Goal: Transaction & Acquisition: Complete application form

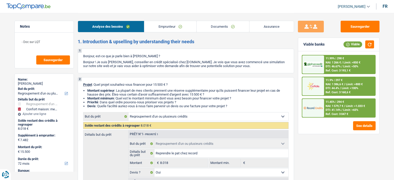
select select "refinancing"
select select "household"
select select "72"
select select "record credits"
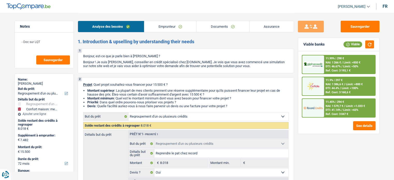
select select "refinancing"
select select "yes"
select select "household"
select select "yes"
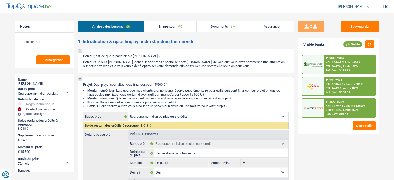
select select "72"
select select "worker"
select select "netSalary"
select select "mealVouchers"
select select "rents"
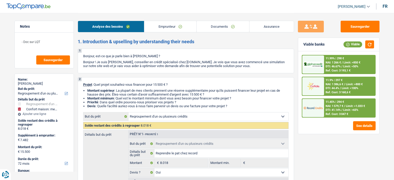
select select "personalLoan"
select select "homeFurnishingOrRelocation"
select select "60"
select select "personalLoan"
select select "homeFurnishingOrRelocation"
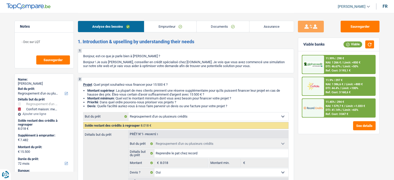
select select "24"
select select "refinancing"
select select "yes"
select select "household"
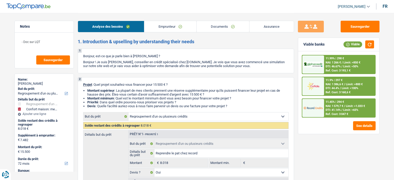
select select "yes"
select select "72"
select select "worker"
select select "netSalary"
select select "mealVouchers"
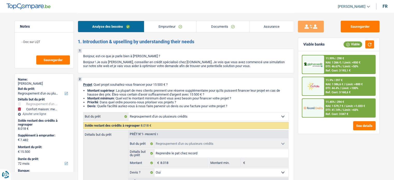
click at [168, 28] on link "Emprunteur" at bounding box center [170, 26] width 52 height 11
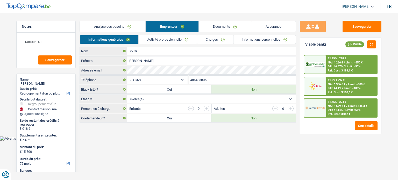
click at [170, 39] on link "Activité professionnelle" at bounding box center [168, 39] width 58 height 9
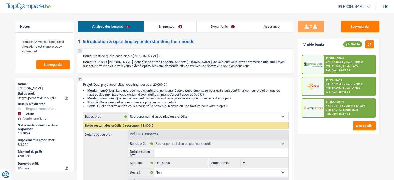
select select "refinancing"
select select "other"
select select "84"
select select "cofidis"
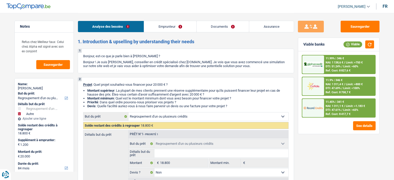
select select "refinancing"
select select "false"
select select "other"
select select "false"
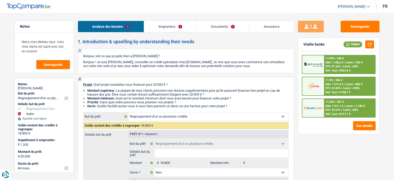
select select "84"
select select "publicEmployee"
select select "familyAllowances"
select select "netSalary"
select select "mealVouchers"
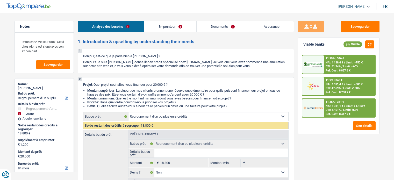
select select "rents"
select select "personalLoan"
select select "homeFurnishingOrRelocation"
select select "84"
select select "personalLoan"
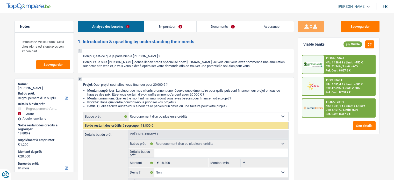
select select "other"
select select "48"
select select "refinancing"
select select "false"
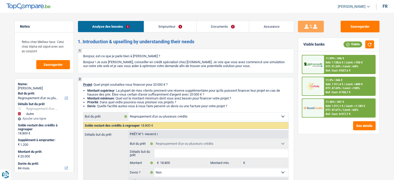
select select "other"
select select "false"
select select "84"
select select "publicEmployee"
select select "familyAllowances"
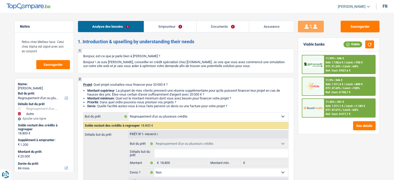
select select "netSalary"
select select "mealVouchers"
select select "BE"
select select "bigCompanies"
click at [171, 26] on link "Emprunteur" at bounding box center [170, 26] width 52 height 11
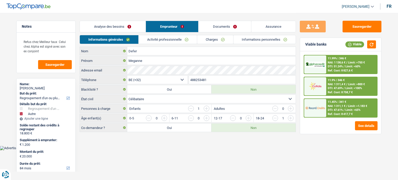
click at [173, 39] on link "Activité professionnelle" at bounding box center [168, 39] width 58 height 9
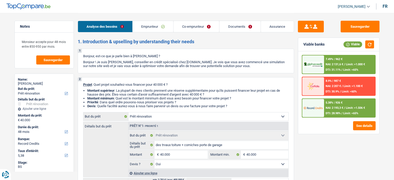
select select "renovation"
select select "48"
select select "record credits"
select select "renovation"
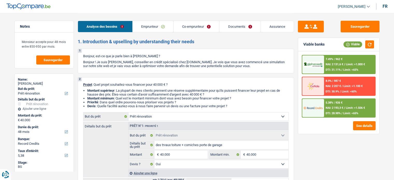
select select "renovation"
select select "yes"
select select "48"
select select "retired"
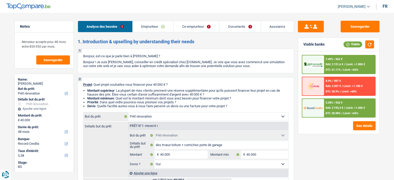
select select "pension"
select select "rentalIncome"
select select "pension"
select select "ownerWithoutMortgage"
select select "renovation"
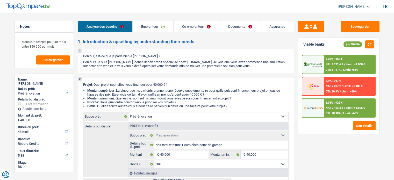
select select "renovation"
select select "yes"
select select "48"
select select "retired"
select select "pension"
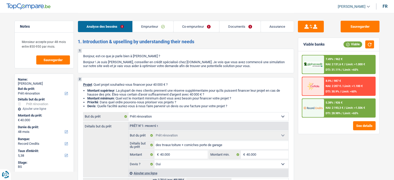
select select "rentalIncome"
select select "BE"
click at [152, 28] on link "Emprunteur" at bounding box center [153, 26] width 41 height 11
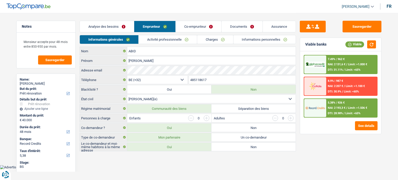
drag, startPoint x: 160, startPoint y: 44, endPoint x: 167, endPoint y: 41, distance: 7.6
click at [167, 41] on div "Informations générales Activité professionnelle Charges Informations personnell…" at bounding box center [188, 41] width 216 height 12
click at [167, 41] on link "Activité professionnelle" at bounding box center [168, 39] width 58 height 9
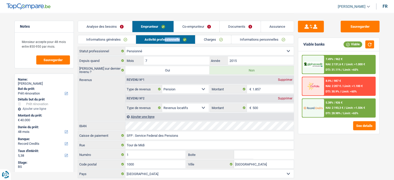
click at [195, 28] on link "Co-emprunteur" at bounding box center [197, 26] width 46 height 11
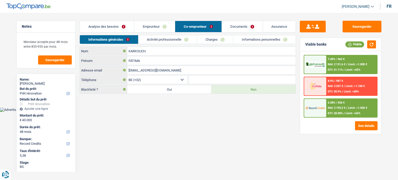
click at [167, 36] on link "Activité professionnelle" at bounding box center [167, 39] width 58 height 9
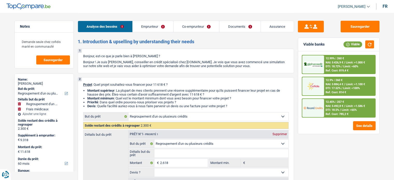
select select "refinancing"
select select "medical"
select select "60"
select select "record credits"
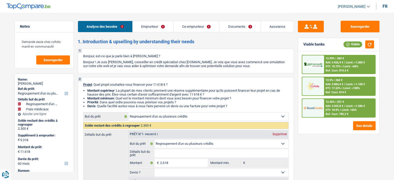
select select "refinancing"
select select "medical"
select select "yes"
select select "60"
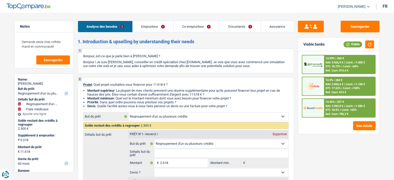
select select "worker"
select select "netSalary"
select select "mealVouchers"
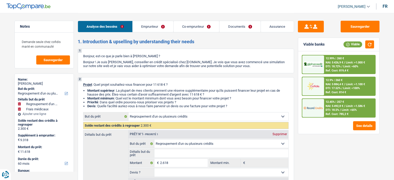
select select "mealVouchers"
select select "familyAllowances"
select select "netSalary"
select select "familyAllowances"
select select "rents"
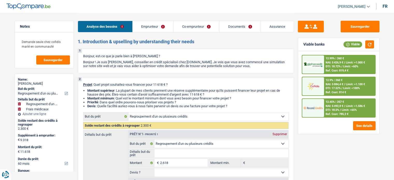
select select "carLoan"
select select "48"
select select "renovationLoan"
select select "24"
select select "refinancing"
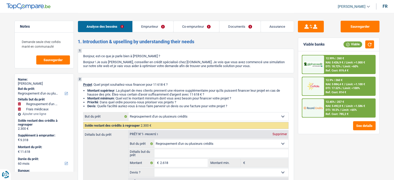
select select "refinancing"
select select "medical"
select select "yes"
select select "60"
select select "worker"
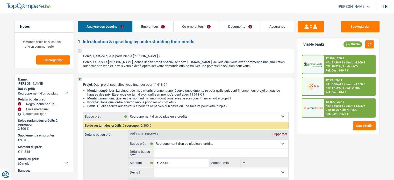
select select "netSalary"
select select "mealVouchers"
select select "familyAllowances"
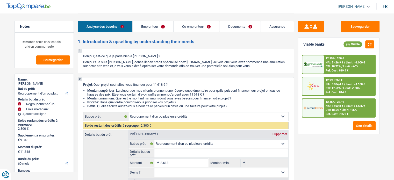
click at [150, 28] on link "Emprunteur" at bounding box center [153, 26] width 41 height 11
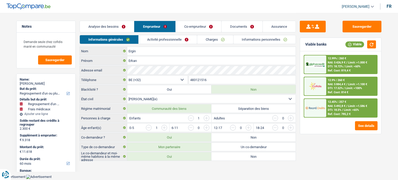
click at [157, 40] on link "Activité professionnelle" at bounding box center [168, 39] width 58 height 9
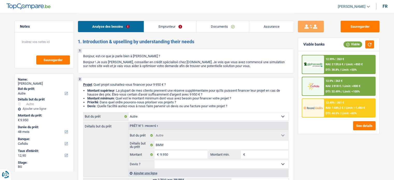
select select "other"
select select "48"
select select "cofidis"
select select "other"
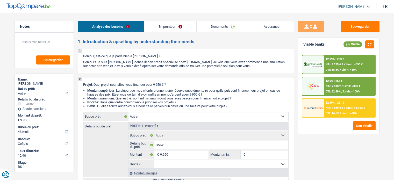
select select "other"
select select "48"
select select "worker"
select select "familyAllowances"
select select "netSalary"
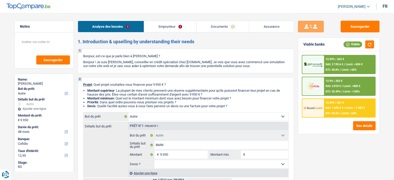
select select "rents"
select select "carLoan"
select select "72"
select select "other"
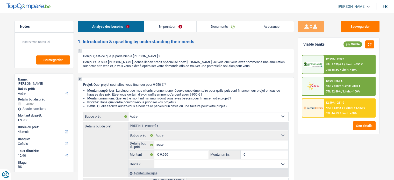
select select "48"
select select "worker"
select select "familyAllowances"
select select "netSalary"
click at [170, 25] on link "Emprunteur" at bounding box center [170, 26] width 52 height 11
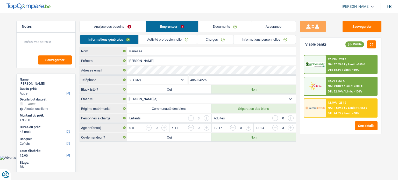
click at [165, 38] on link "Activité professionnelle" at bounding box center [168, 39] width 58 height 9
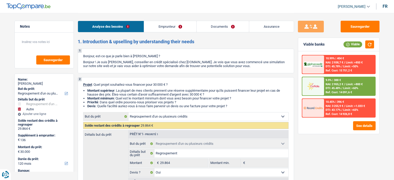
select select "refinancing"
select select "other"
select select "120"
select select "cofidis"
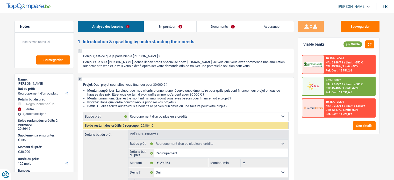
select select "refinancing"
select select "yes"
select select "other"
select select "120"
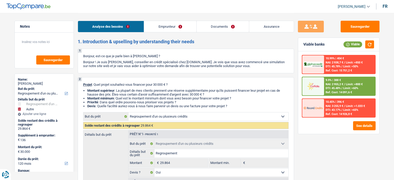
select select "worker"
select select "netSalary"
select select "other"
select select "rents"
select select "carLoan"
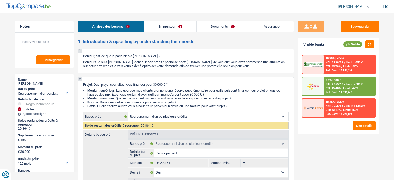
select select "60"
select select "creditConsolidation"
select select "84"
select select "cardOrCredit"
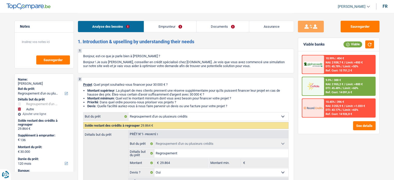
select select "cardOrCredit"
select select "carLoan"
select select "84"
select select "refinancing"
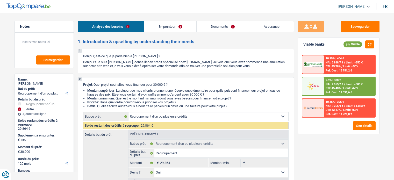
select select "refinancing"
select select "yes"
select select "other"
select select "120"
select select "worker"
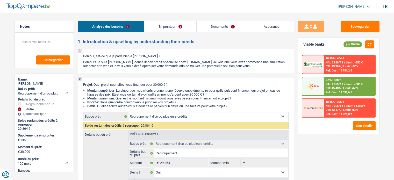
select select "netSalary"
select select "other"
click at [164, 27] on link "Emprunteur" at bounding box center [170, 26] width 52 height 11
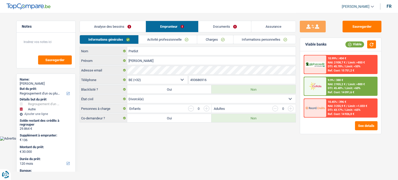
click at [162, 39] on link "Activité professionnelle" at bounding box center [168, 39] width 58 height 9
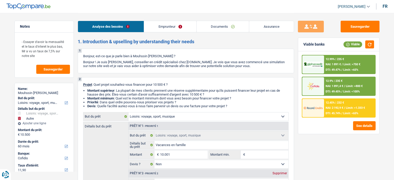
select select "hobbies"
select select "other"
select select "60"
select select "cofidis"
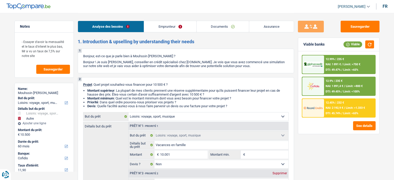
select select "hobbies"
select select "false"
select select "other"
select select "60"
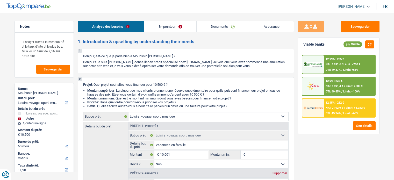
select select "publicEmployee"
select select "netSalary"
select select "familyAllowances"
select select "mealVouchers"
select select "ownerWithMortgage"
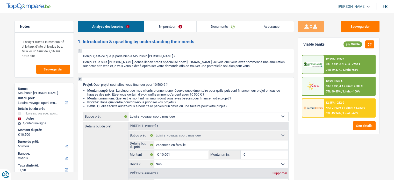
select select "mortgage"
select select "420"
select select "mortgage"
select select "300"
select select "carLoan"
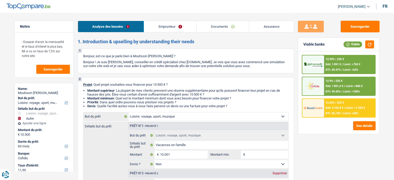
select select "60"
select select "hobbies"
select select "false"
select select "other"
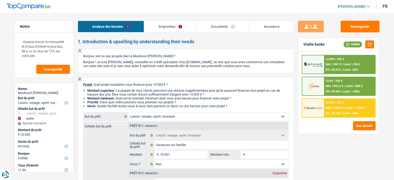
select select "60"
select select "publicEmployee"
select select "netSalary"
select select "familyAllowances"
select select "mealVouchers"
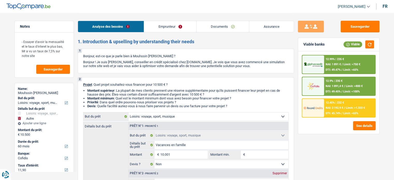
click at [165, 22] on link "Emprunteur" at bounding box center [170, 26] width 52 height 11
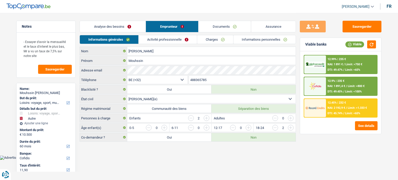
click at [159, 40] on link "Activité professionnelle" at bounding box center [168, 39] width 58 height 9
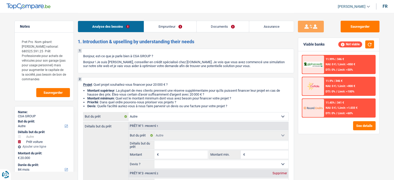
select select "other"
select select "car"
select select "84"
select select "other"
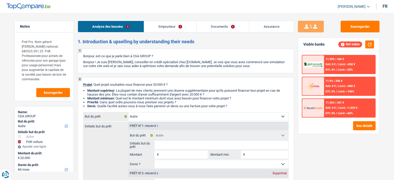
select select "other"
select select "car"
select select "84"
select select "independent"
select select "netSalary"
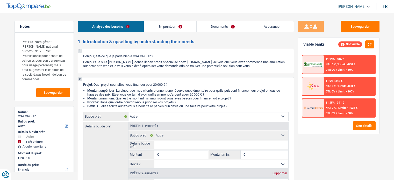
select select "other"
select select "car"
select select "84"
select select "independent"
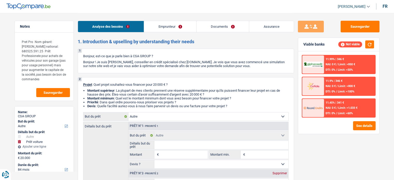
select select "netSalary"
click at [170, 27] on link "Emprunteur" at bounding box center [170, 26] width 52 height 11
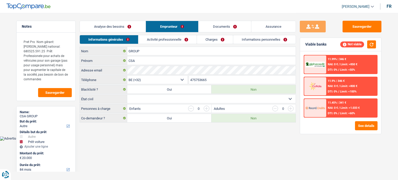
click at [163, 41] on link "Activité professionnelle" at bounding box center [167, 39] width 58 height 9
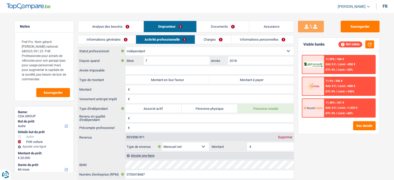
click at [222, 29] on link "Documents" at bounding box center [223, 26] width 53 height 11
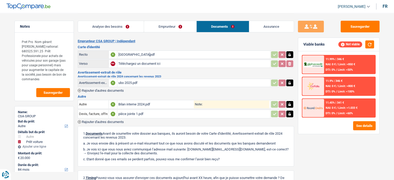
click at [129, 113] on div "pièce jointe 1.pdf" at bounding box center [193, 114] width 151 height 8
click at [125, 104] on div "Bilan interne 2024.pdf" at bounding box center [155, 104] width 75 height 8
click at [133, 53] on div "BELGIQUE.pdf" at bounding box center [193, 55] width 151 height 8
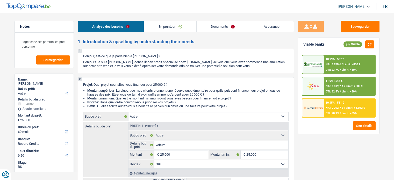
select select "other"
select select "60"
select select "record credits"
select select "other"
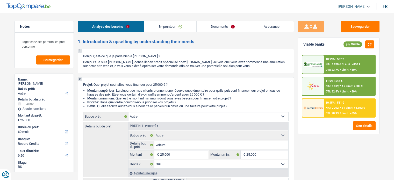
select select "other"
select select "yes"
select select "60"
select select "worker"
select select "netSalary"
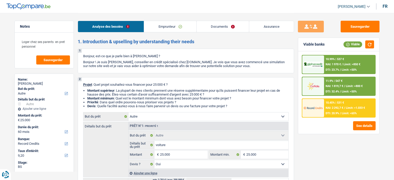
select select "mealVouchers"
select select "liveWithParents"
select select "cardOrCredit"
select select "other"
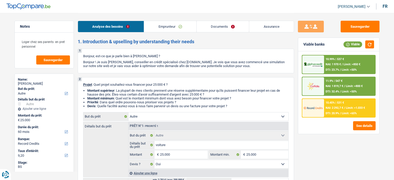
select select "yes"
select select "60"
select select "worker"
select select "netSalary"
select select "mealVouchers"
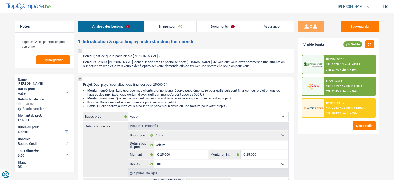
select select "BE"
select select "bigCompanies"
click at [153, 26] on link "Emprunteur" at bounding box center [170, 26] width 52 height 11
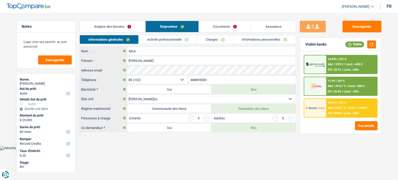
click at [172, 41] on link "Activité professionnelle" at bounding box center [168, 39] width 58 height 9
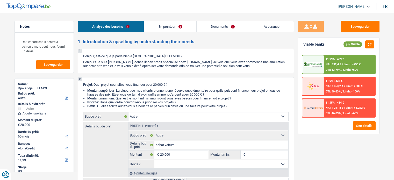
select select "other"
select select "60"
select select "alphacredit"
select select "other"
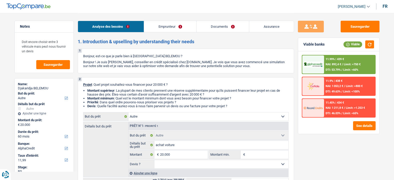
select select "other"
select select "60"
select select "worker"
select select "netSalary"
select select "mealVouchers"
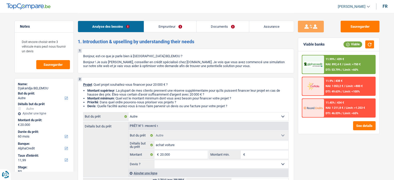
select select "familyAllowances"
select select "rents"
select select "other"
select select "60"
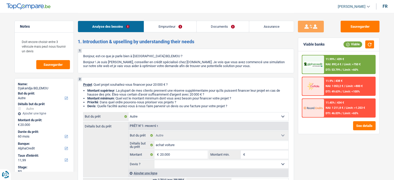
select select "worker"
select select "netSalary"
select select "mealVouchers"
select select "familyAllowances"
click at [158, 28] on link "Emprunteur" at bounding box center [170, 26] width 52 height 11
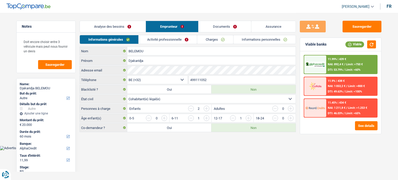
click at [178, 38] on link "Activité professionnelle" at bounding box center [168, 39] width 58 height 9
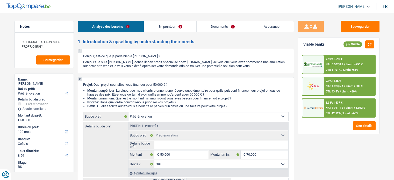
select select "renovation"
select select "120"
select select "cofidis"
select select "renovation"
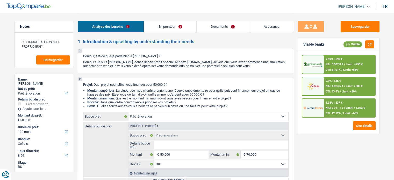
select select "renovation"
select select "yes"
select select "120"
select select "retired"
select select "pension"
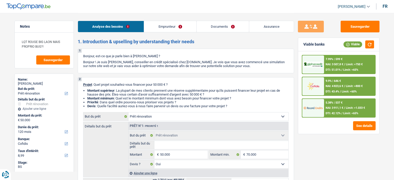
select select "rentalIncome"
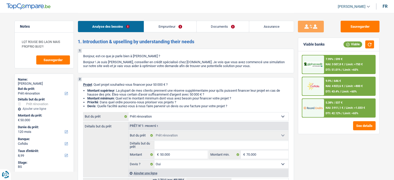
select select "rentalIncome"
select select "ownerWithoutMortgage"
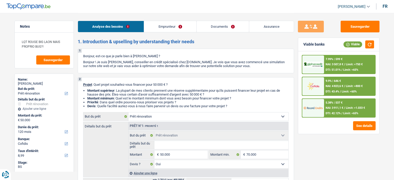
select select "mortgage"
select select "240"
select select "mortgage"
select select "240"
select select "mortgage"
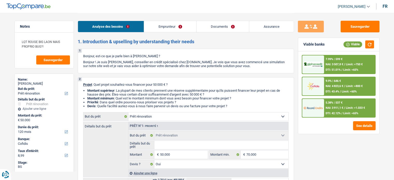
select select "240"
select select "renovation"
select select "yes"
select select "120"
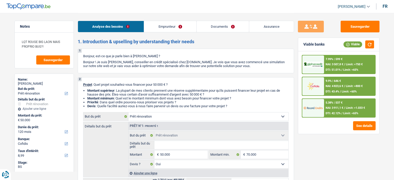
select select "retired"
select select "pension"
select select "rentalIncome"
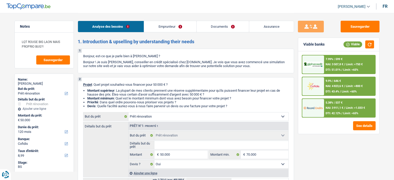
select select "rentalIncome"
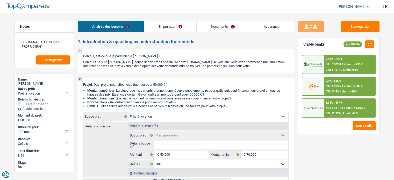
select select "rentalIncome"
select select "BE"
click at [168, 24] on link "Emprunteur" at bounding box center [170, 26] width 52 height 11
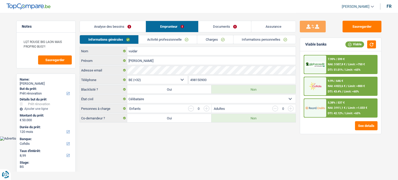
click at [171, 39] on link "Activité professionnelle" at bounding box center [168, 39] width 58 height 9
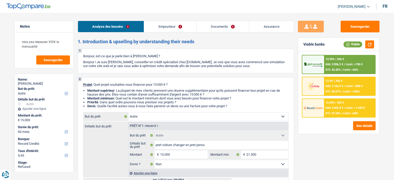
select select "other"
select select "60"
select select "record credits"
select select "other"
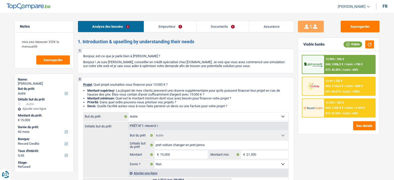
select select "other"
select select "false"
select select "60"
select select "privateEmployee"
select select "netSalary"
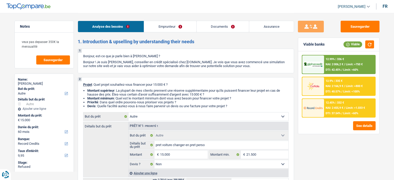
select select "mealVouchers"
select select "rents"
select select "carLoan"
select select "30"
select select "other"
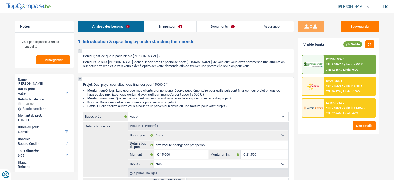
select select "other"
select select "false"
select select "60"
select select "privateEmployee"
select select "netSalary"
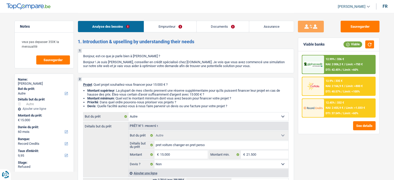
select select "mealVouchers"
click at [157, 27] on link "Emprunteur" at bounding box center [170, 26] width 52 height 11
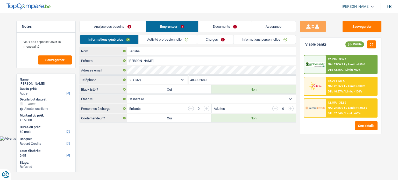
click at [160, 41] on link "Activité professionnelle" at bounding box center [168, 39] width 58 height 9
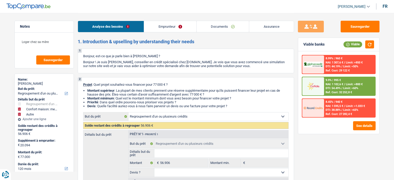
select select "refinancing"
select select "household"
select select "other"
select select "120"
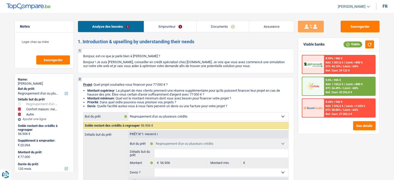
select select "cofidis"
select select "refinancing"
select select "household"
select select "yes"
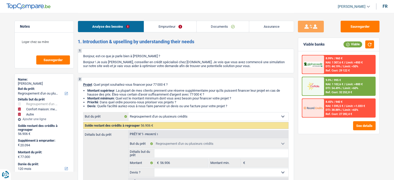
select select "other"
select select "120"
select select "publicEmployee"
select select "netSalary"
select select "mealVouchers"
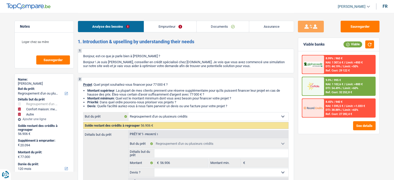
select select "liveWithParents"
select select "personalLoan"
select select "loanRepayment"
select select "84"
select select "personalLoan"
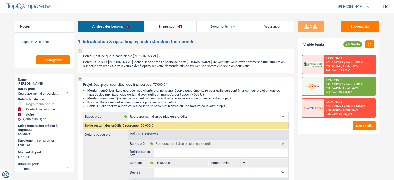
select select "loanRepayment"
select select "120"
select select "personalLoan"
select select "familyEvent"
select select "18"
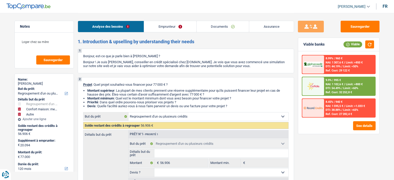
select select "refinancing"
select select "household"
select select "yes"
select select "other"
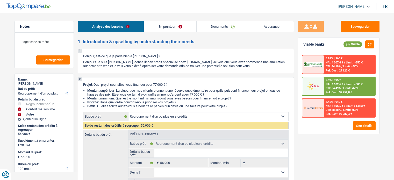
select select "120"
select select "publicEmployee"
select select "netSalary"
select select "mealVouchers"
select select "BE"
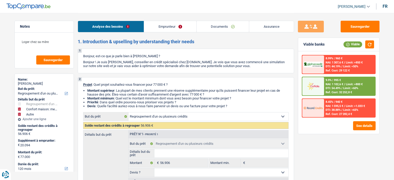
select select "bigCompanies"
click at [167, 27] on link "Emprunteur" at bounding box center [170, 26] width 52 height 11
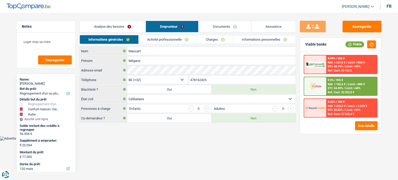
click at [169, 42] on link "Activité professionnelle" at bounding box center [168, 39] width 58 height 9
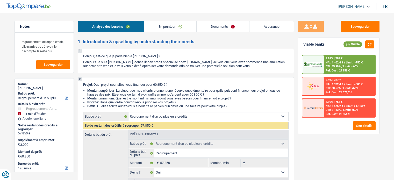
select select "refinancing"
select select "study"
select select "120"
select select "alphacredit"
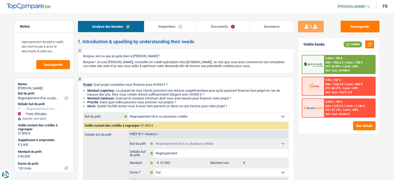
select select "refinancing"
select select "yes"
select select "study"
select select "yes"
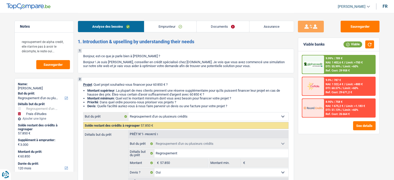
select select "120"
select select "publicEmployee"
select select "familyAllowances"
select select "netSalary"
select select "mealVouchers"
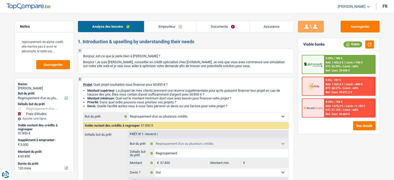
select select "liveWithParents"
select select "creditConsolidation"
select select "96"
select select "personalLoan"
select select "smallWorks"
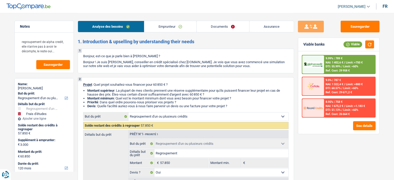
select select "120"
select select "personalLoan"
select select "education"
select select "60"
select select "cardOrCredit"
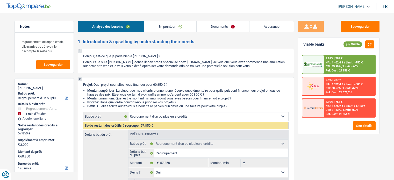
select select "cardOrCredit"
select select "refinancing"
select select "yes"
select select "study"
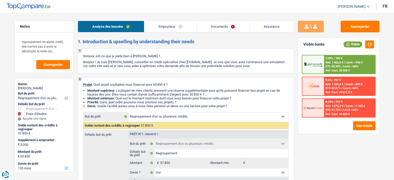
select select "yes"
select select "120"
select select "publicEmployee"
select select "familyAllowances"
select select "netSalary"
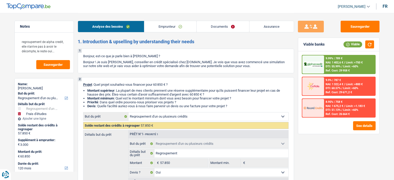
select select "mealVouchers"
select select "BE"
select select "bigCompanies"
click at [165, 23] on link "Emprunteur" at bounding box center [170, 26] width 52 height 11
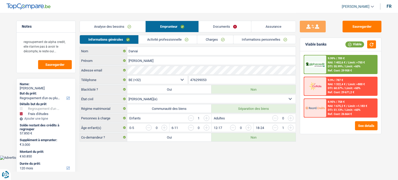
click at [167, 39] on link "Activité professionnelle" at bounding box center [168, 39] width 58 height 9
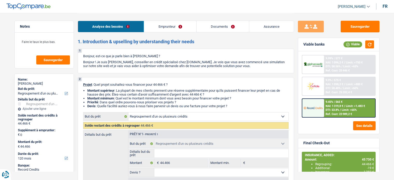
select select "refinancing"
select select "120"
select select "refinancing"
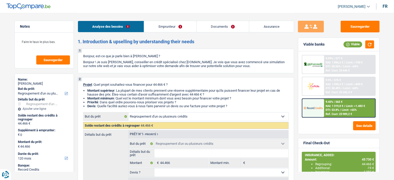
select select "120"
select select "worker"
select select "netSalary"
select select "familyAllowances"
select select "ownerWithMortgage"
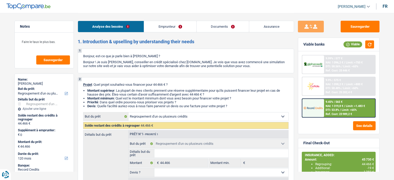
select select "mortgage"
select select "240"
select select "personalLoan"
select select "smallWorks"
select select "48"
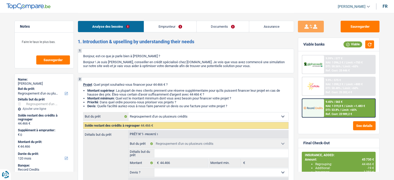
select select "personalLoan"
select select "smallWorks"
select select "120"
select select "refinancing"
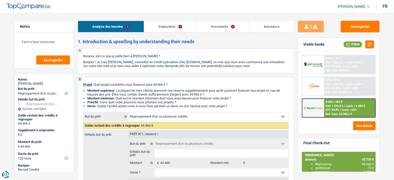
select select "120"
select select "worker"
select select "netSalary"
select select "familyAllowances"
select select "BE"
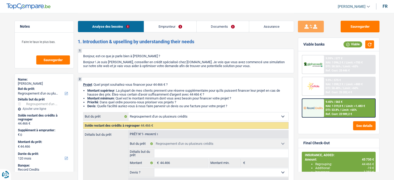
select select "otherInstitutions"
click at [174, 23] on link "Emprunteur" at bounding box center [170, 26] width 52 height 11
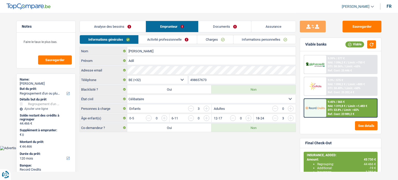
click at [171, 38] on link "Activité professionnelle" at bounding box center [168, 39] width 58 height 9
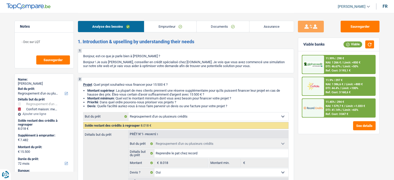
select select "refinancing"
select select "household"
select select "72"
select select "record credits"
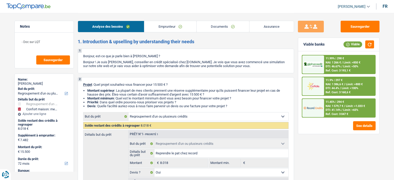
select select "refinancing"
select select "yes"
select select "household"
select select "yes"
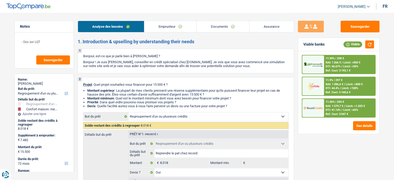
select select "72"
select select "worker"
select select "netSalary"
select select "mealVouchers"
select select "rents"
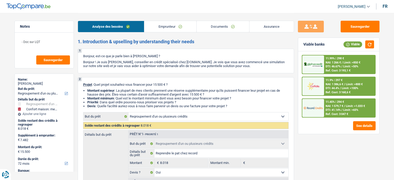
select select "personalLoan"
select select "homeFurnishingOrRelocation"
select select "60"
select select "personalLoan"
select select "homeFurnishingOrRelocation"
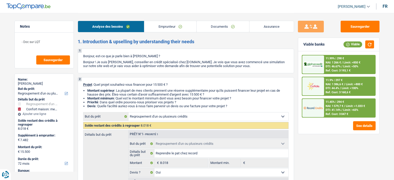
select select "24"
select select "refinancing"
select select "yes"
select select "household"
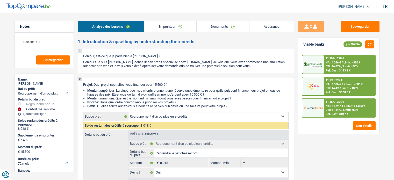
select select "yes"
select select "72"
select select "worker"
select select "netSalary"
select select "mealVouchers"
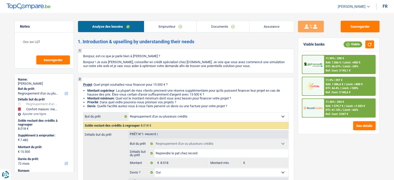
click at [158, 25] on link "Emprunteur" at bounding box center [170, 26] width 52 height 11
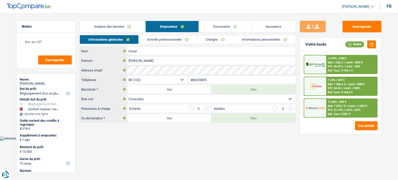
click at [158, 39] on link "Activité professionnelle" at bounding box center [168, 39] width 58 height 9
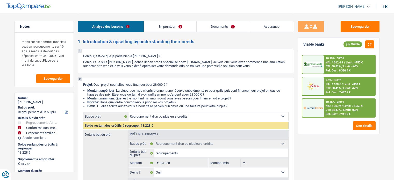
select select "refinancing"
select select "household"
select select "familyEvent"
select select "120"
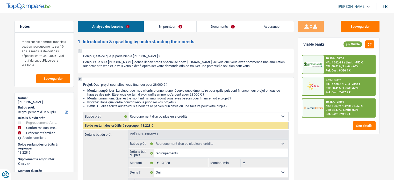
select select "cofidis"
select select "refinancing"
select select "yes"
select select "household"
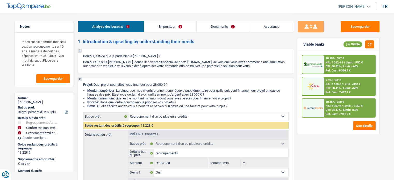
select select "false"
select select "familyEvent"
select select "120"
select select "publicEmployee"
select select "netSalary"
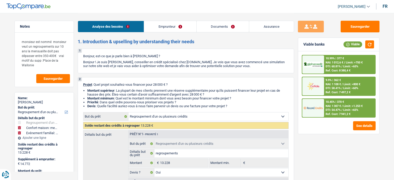
select select "mealVouchers"
select select "familyAllowances"
select select "ownerWithMortgage"
select select "mortgage"
select select "240"
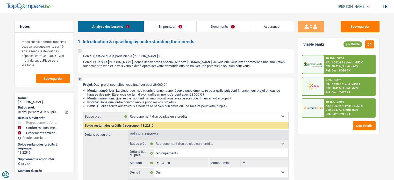
select select "carLoan"
select select "60"
select select "renovationLoan"
select select "120"
select select "refinancing"
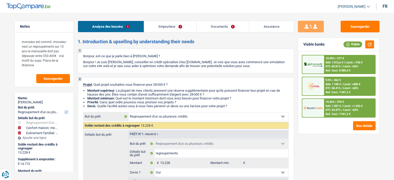
select select "refinancing"
select select "yes"
select select "household"
select select "false"
select select "familyEvent"
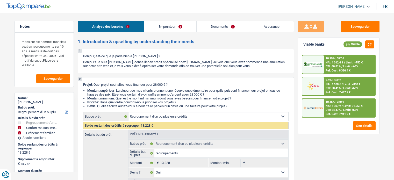
select select "120"
select select "publicEmployee"
select select "netSalary"
select select "mealVouchers"
select select "familyAllowances"
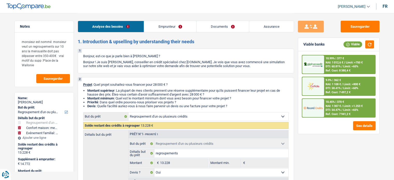
select select "BE"
select select "stateUniversityEu"
click at [168, 25] on link "Emprunteur" at bounding box center [170, 26] width 52 height 11
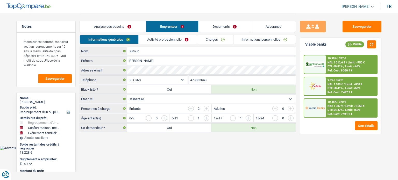
click at [167, 38] on link "Activité professionnelle" at bounding box center [168, 39] width 58 height 9
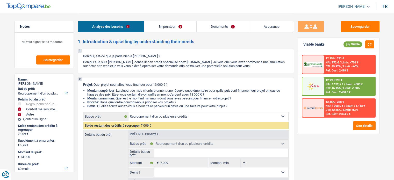
select select "refinancing"
select select "household"
select select "other"
select select "60"
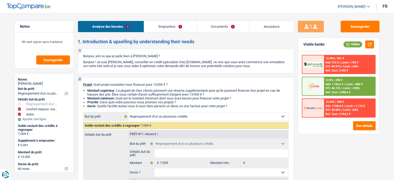
select select "cofidis"
select select "refinancing"
select select "household"
select select "false"
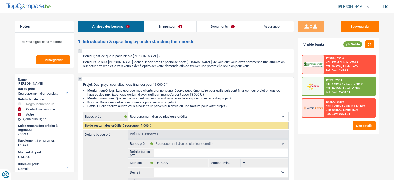
select select "other"
select select "60"
select select "privateEmployee"
select select "netSalary"
select select "mealVouchers"
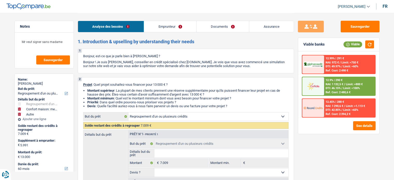
select select "familyAllowances"
select select "rents"
select select "carLoan"
select select "48"
select select "refinancing"
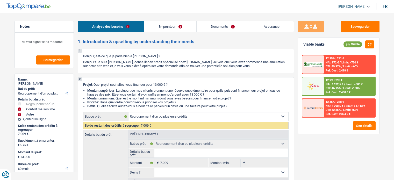
select select "refinancing"
select select "household"
select select "false"
select select "other"
select select "60"
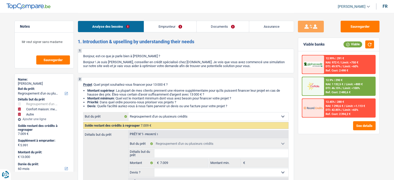
select select "privateEmployee"
select select "netSalary"
select select "mealVouchers"
select select "familyAllowances"
click at [155, 28] on link "Emprunteur" at bounding box center [170, 26] width 52 height 11
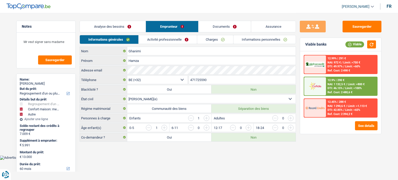
click at [152, 39] on link "Activité professionnelle" at bounding box center [168, 39] width 58 height 9
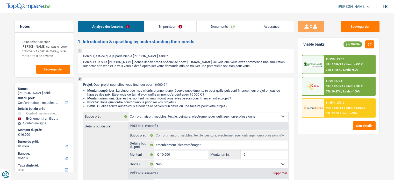
select select "household"
select select "familyEvent"
select select "84"
select select "cofidis"
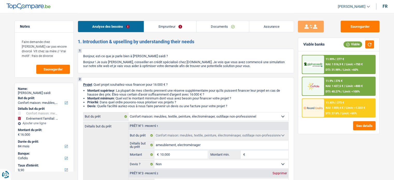
select select "household"
select select "false"
select select "familyEvent"
select select "false"
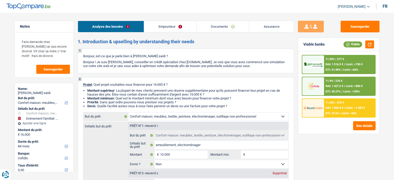
select select "84"
select select "worker"
select select "netSalary"
select select "mealVouchers"
select select "liveWithParents"
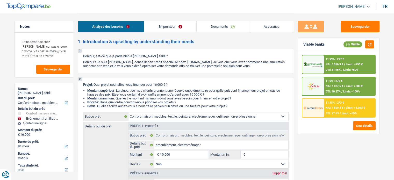
select select "personalLoan"
select select "hobbies"
select select "12"
select select "household"
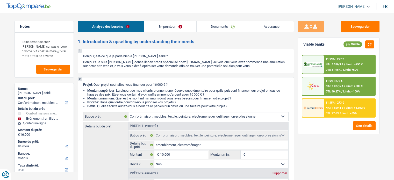
select select "false"
select select "familyEvent"
select select "false"
select select "84"
select select "worker"
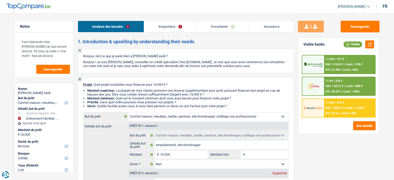
select select "netSalary"
select select "mealVouchers"
click at [164, 26] on link "Emprunteur" at bounding box center [170, 26] width 52 height 11
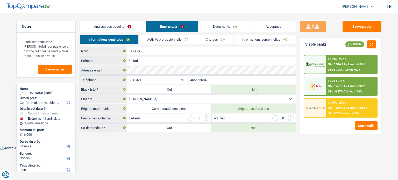
click at [170, 41] on link "Activité professionnelle" at bounding box center [168, 39] width 58 height 9
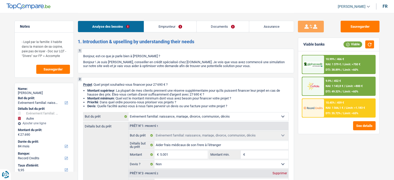
select select "familyEvent"
select select "other"
select select "84"
select select "record credits"
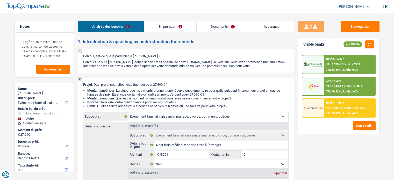
select select "familyEvent"
select select "false"
select select "other"
select select "84"
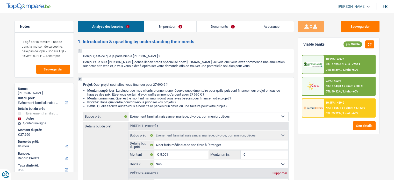
select select "worker"
select select "netSalary"
select select "familyAllowances"
select select "liveWithParents"
select select "personalLoan"
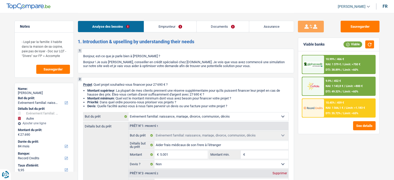
select select "loanRepayment"
select select "96"
select select "familyEvent"
select select "false"
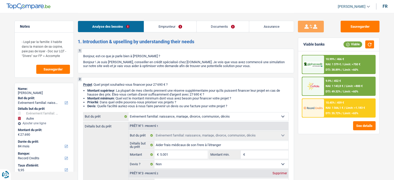
select select "other"
select select "84"
select select "worker"
select select "netSalary"
select select "familyAllowances"
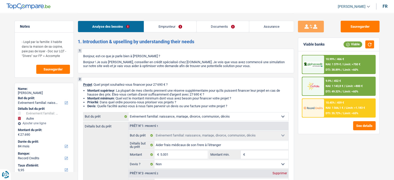
click at [169, 28] on link "Emprunteur" at bounding box center [170, 26] width 52 height 11
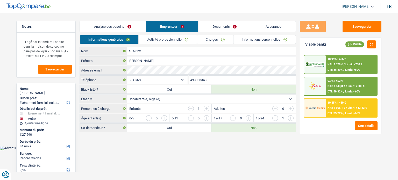
click at [164, 36] on link "Activité professionnelle" at bounding box center [168, 39] width 58 height 9
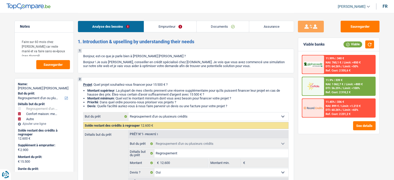
select select "refinancing"
select select "household"
select select "other"
select select "60"
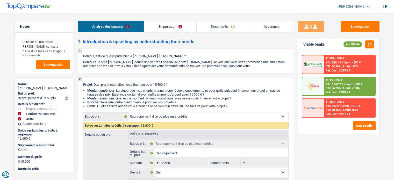
select select "cofidis"
select select "refinancing"
select select "yes"
select select "household"
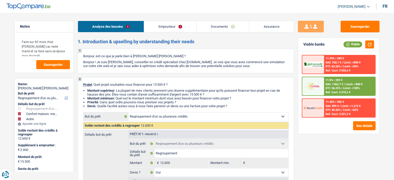
select select "false"
select select "other"
select select "60"
select select "worker"
select select "familyAllowances"
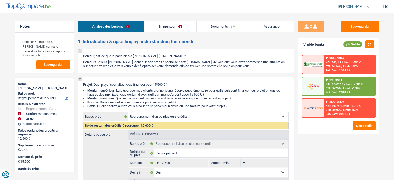
select select "netSalary"
select select "mealVouchers"
select select "rents"
select select "cardOrCredit"
select select "personalLoan"
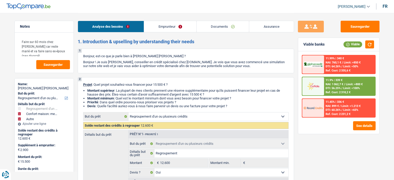
select select "familyEvent"
select select "42"
select select "cardOrCredit"
select select "personalLoan"
select select "homeFurnishingOrRelocation"
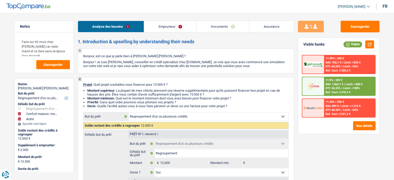
select select "60"
select select "refinancing"
select select "yes"
select select "household"
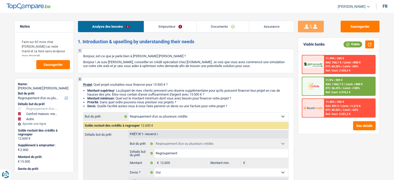
select select "false"
select select "other"
select select "60"
select select "worker"
select select "familyAllowances"
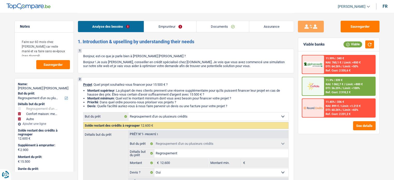
select select "netSalary"
select select "mealVouchers"
select select "BE"
select select "bigCompanies"
click at [169, 29] on link "Emprunteur" at bounding box center [170, 26] width 52 height 11
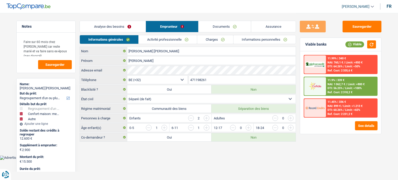
click at [164, 39] on link "Activité professionnelle" at bounding box center [168, 39] width 58 height 9
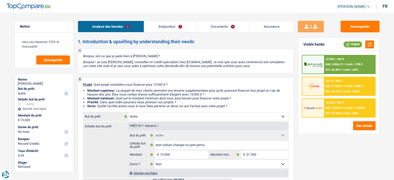
select select "other"
select select "60"
select select "record credits"
select select "other"
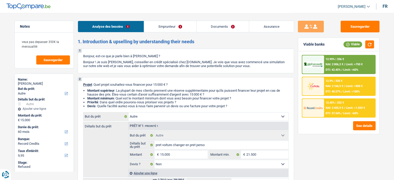
select select "other"
select select "false"
select select "60"
select select "privateEmployee"
select select "netSalary"
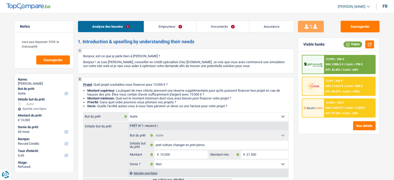
select select "mealVouchers"
select select "rents"
select select "carLoan"
select select "30"
select select "other"
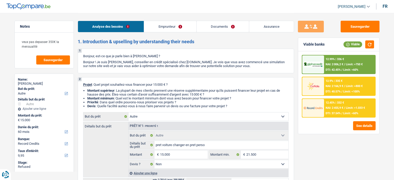
select select "other"
select select "false"
select select "60"
select select "privateEmployee"
select select "netSalary"
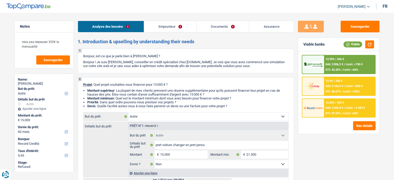
select select "mealVouchers"
click at [163, 27] on link "Emprunteur" at bounding box center [170, 26] width 52 height 11
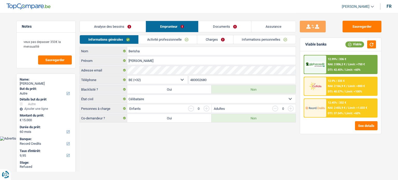
click at [163, 38] on link "Activité professionnelle" at bounding box center [168, 39] width 58 height 9
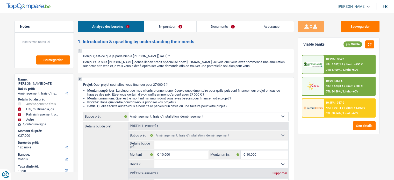
select select "movingOrInstallation"
select select "tech"
select select "houseOrGarden"
select select "other"
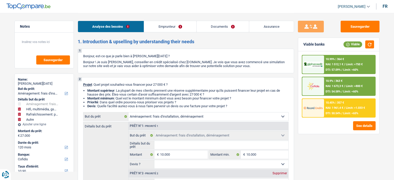
select select "120"
select select "cofidis"
select select "movingOrInstallation"
select select "tech"
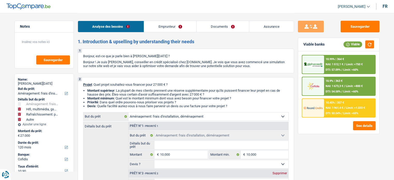
select select "yes"
select select "houseOrGarden"
select select "yes"
select select "other"
select select "120"
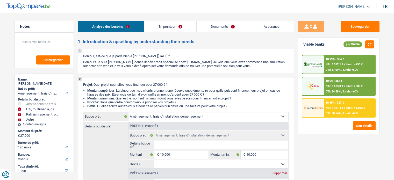
select select "privateEmployee"
select select "netSalary"
select select "mealVouchers"
select select "ownerWithMortgage"
select select "mortgage"
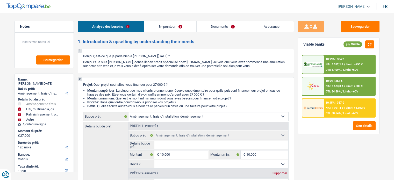
select select "420"
select select "mortgage"
select select "420"
select select "mortgage"
select select "360"
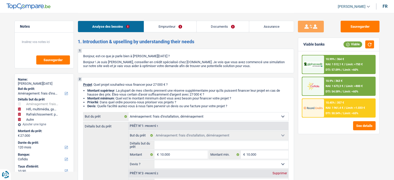
select select "movingOrInstallation"
select select "tech"
select select "yes"
select select "houseOrGarden"
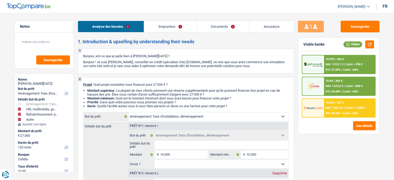
select select "yes"
select select "other"
select select "120"
select select "privateEmployee"
select select "netSalary"
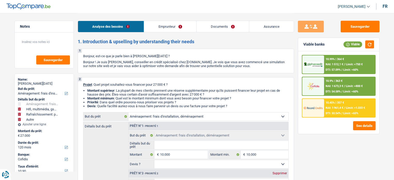
select select "mealVouchers"
select select "BE"
select select "smallCompanies"
click at [170, 29] on link "Emprunteur" at bounding box center [170, 26] width 52 height 11
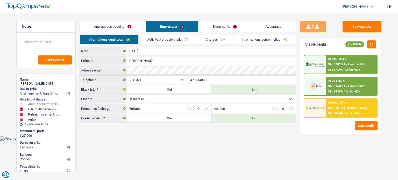
click at [164, 40] on link "Activité professionnelle" at bounding box center [168, 39] width 58 height 9
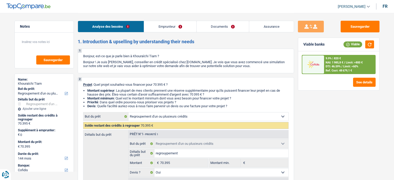
select select "refinancing"
select select "144"
select select "cofidis"
select select "refinancing"
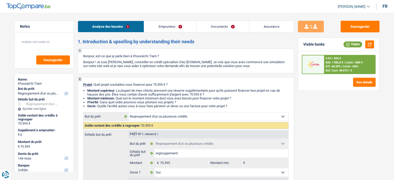
select select "refinancing"
select select "yes"
select select "144"
select select "privateEmployee"
select select "netSalary"
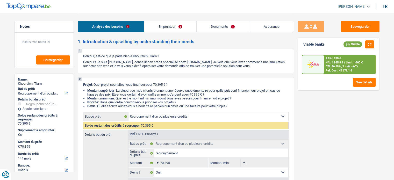
select select "mealVouchers"
select select "familyAllowances"
select select "rents"
select select "creditConsolidation"
select select "120"
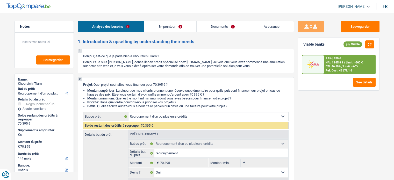
select select "cardOrCredit"
select select "carLoan"
select select "60"
select select "cardOrCredit"
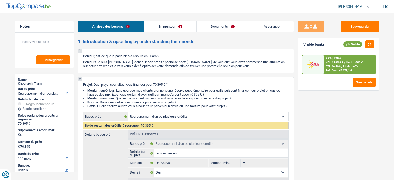
select select "refinancing"
select select "yes"
select select "144"
select select "privateEmployee"
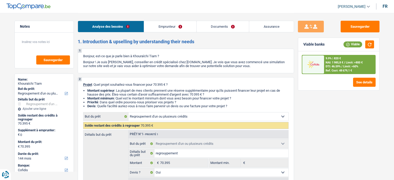
select select "netSalary"
select select "mealVouchers"
select select "familyAllowances"
click at [157, 25] on link "Emprunteur" at bounding box center [170, 26] width 52 height 11
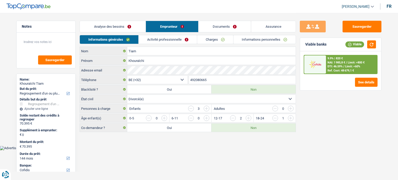
click at [152, 39] on link "Activité professionnelle" at bounding box center [168, 39] width 58 height 9
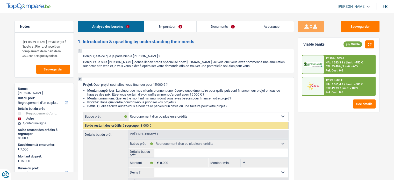
select select "refinancing"
select select "other"
select select "60"
select select "cofidis"
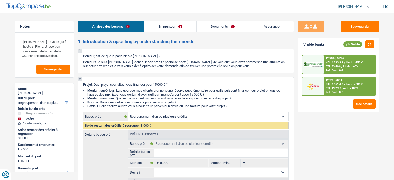
select select "refinancing"
select select "other"
select select "false"
select select "60"
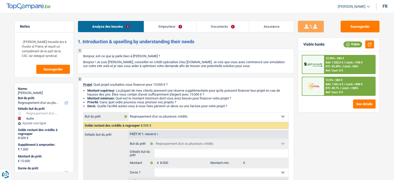
select select "publicEmployee"
select select "familyAllowances"
select select "netSalary"
select select "alimony"
select select "previousEmployerCompensation"
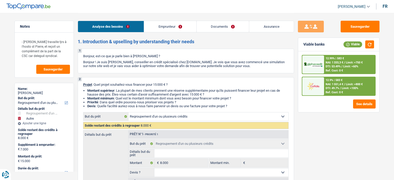
select select "mealVouchers"
select select "rents"
select select "cardOrCredit"
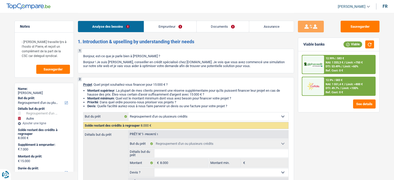
select select "refinancing"
select select "other"
select select "false"
select select "60"
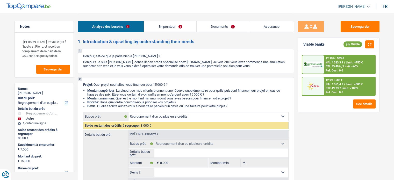
select select "publicEmployee"
select select "familyAllowances"
select select "netSalary"
select select "alimony"
select select "previousEmployerCompensation"
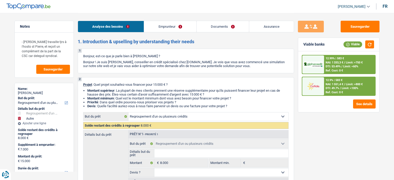
select select "mealVouchers"
select select "BE"
select select "bigCompanies"
click at [157, 24] on link "Emprunteur" at bounding box center [170, 26] width 52 height 11
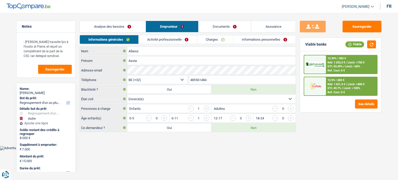
click at [166, 41] on link "Activité professionnelle" at bounding box center [168, 39] width 58 height 9
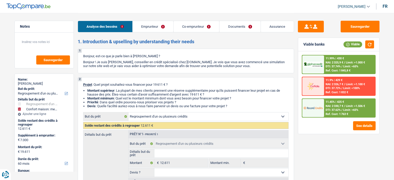
select select "refinancing"
select select "household"
select select "60"
select select "alphacredit"
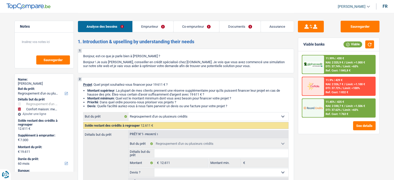
select select "refinancing"
select select "household"
select select "60"
select select "preRetired"
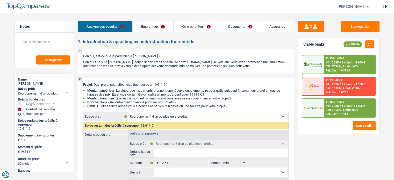
select select "mutuality"
select select "unemployment"
select select "other"
select select "previousEmployerCompensation"
select select "mutualityIndemnity"
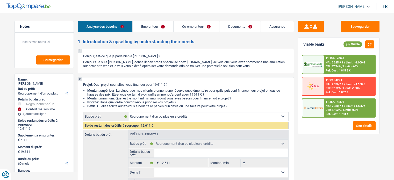
select select "ownerWithMortgage"
select select "mortgage"
select select "180"
select select "personalLoan"
select select "loanRepayment"
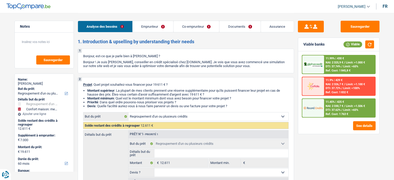
select select "84"
select select "cardOrCredit"
select select "refinancing"
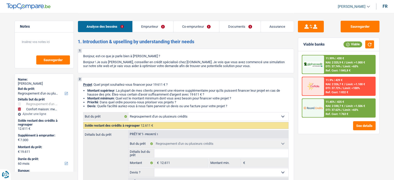
select select "household"
select select "60"
select select "preRetired"
select select "unemployment"
select select "other"
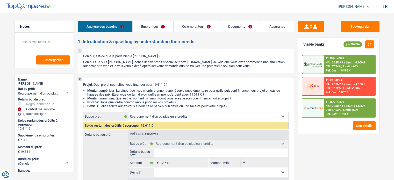
select select "previousEmployerCompensation"
click at [150, 26] on link "Emprunteur" at bounding box center [153, 26] width 41 height 11
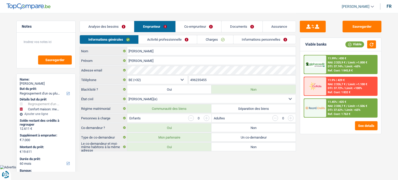
click at [174, 39] on link "Activité professionnelle" at bounding box center [168, 39] width 58 height 9
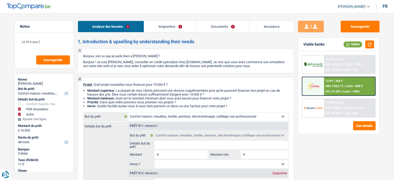
select select "household"
select select "renovation"
select select "other"
select select "48"
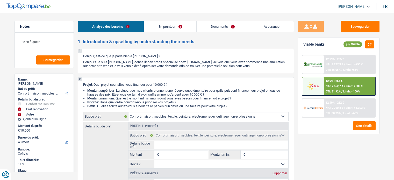
select select "household"
select select "renovation"
select select "other"
select select "48"
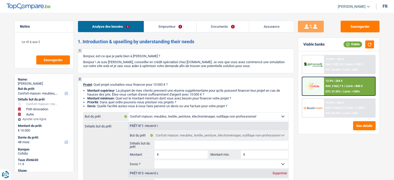
select select "privateEmployee"
select select "familyAllowances"
select select "netSalary"
select select "mealVouchers"
select select "ownerWithoutMortgage"
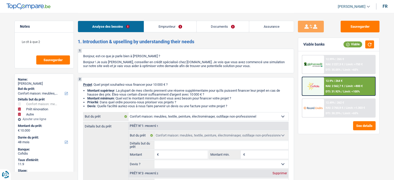
select select "personalLoan"
select select "smallWorks"
select select "84"
select select "household"
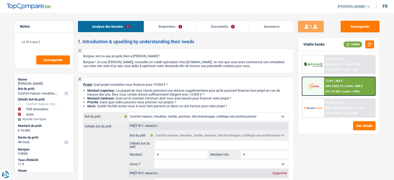
select select "renovation"
select select "other"
select select "48"
select select "privateEmployee"
select select "familyAllowances"
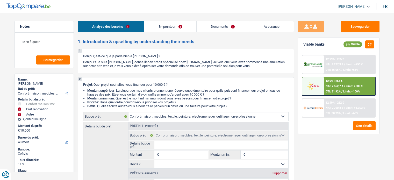
select select "netSalary"
select select "mealVouchers"
drag, startPoint x: 0, startPoint y: 0, endPoint x: 154, endPoint y: 26, distance: 155.9
click at [154, 26] on link "Emprunteur" at bounding box center [170, 26] width 52 height 11
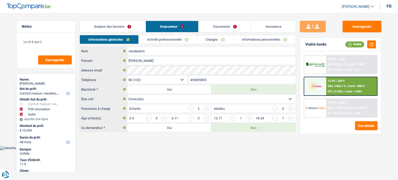
click at [152, 43] on link "Activité professionnelle" at bounding box center [168, 39] width 58 height 9
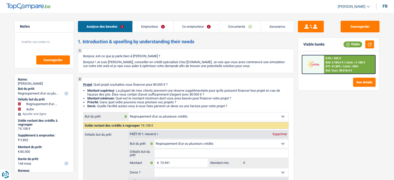
select select "refinancing"
select select "other"
select select "144"
select select "refinancing"
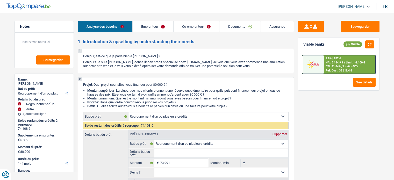
select select "refinancing"
select select "other"
select select "144"
select select "publicEmployee"
select select "noProfession"
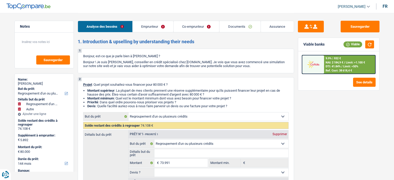
select select "netSalary"
select select "familyAllowances"
select select "mealVouchers"
select select "rents"
select select "carLoan"
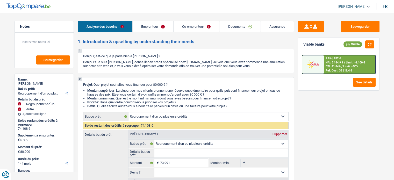
select select "120"
select select "cardOrCredit"
select select "refinancing"
select select "other"
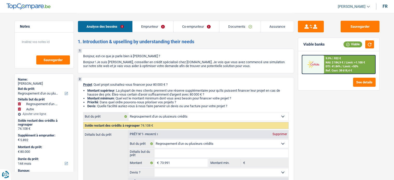
select select "144"
select select "noProfession"
click at [148, 30] on link "Emprunteur" at bounding box center [153, 26] width 41 height 11
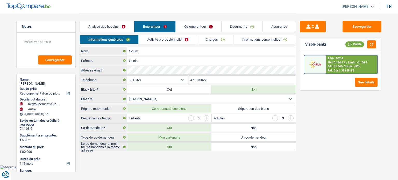
click at [154, 38] on link "Activité professionnelle" at bounding box center [168, 39] width 58 height 9
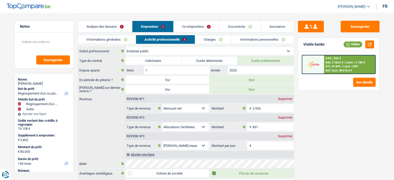
click at [193, 27] on link "Co-emprunteur" at bounding box center [197, 26] width 46 height 11
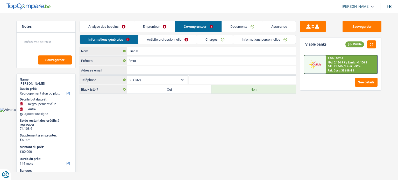
click at [176, 37] on link "Activité professionnelle" at bounding box center [167, 39] width 58 height 9
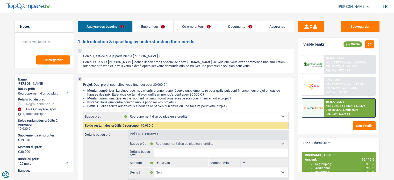
select select "refinancing"
select select "hobbies"
select select "120"
select select "refinancing"
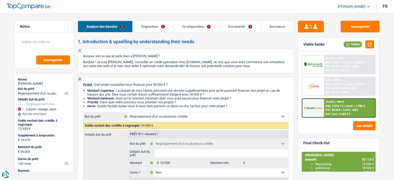
select select "refinancing"
select select "false"
select select "hobbies"
select select "false"
select select "120"
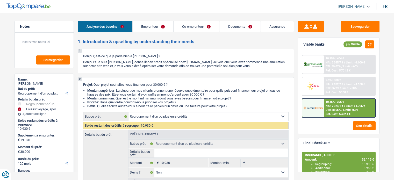
select select "worker"
select select "mutuality"
select select "familyAllowances"
select select "netSalary"
select select "mealVouchers"
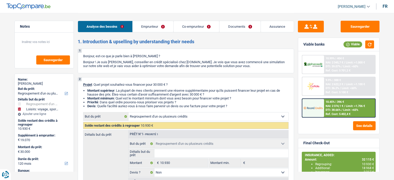
select select "mutualityIndemnity"
select select "other"
select select "ownerWithMortgage"
select select "mortgage"
select select "240"
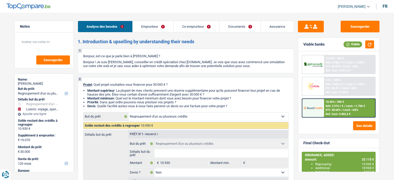
select select "cardOrCredit"
select select "personalLoan"
select select "homeFurnishingOrRelocation"
select select "42"
select select "refinancing"
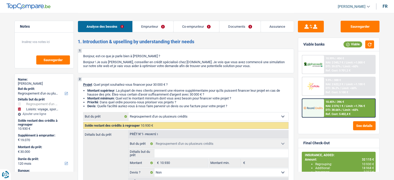
select select "refinancing"
select select "false"
select select "hobbies"
select select "false"
select select "120"
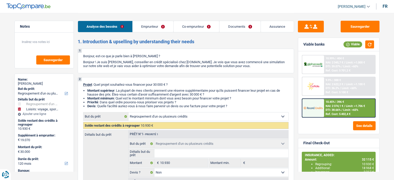
select select "mutuality"
select select "mutualityIndemnity"
select select "other"
select select "partenamut"
select select "BE"
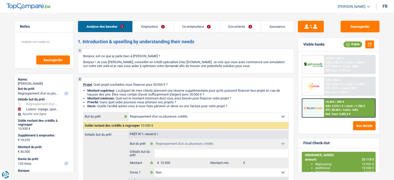
click at [145, 23] on link "Emprunteur" at bounding box center [153, 26] width 41 height 11
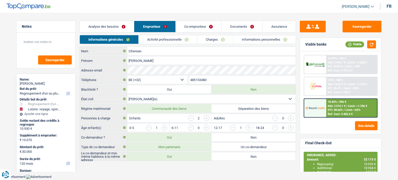
click at [157, 39] on link "Activité professionnelle" at bounding box center [168, 39] width 58 height 9
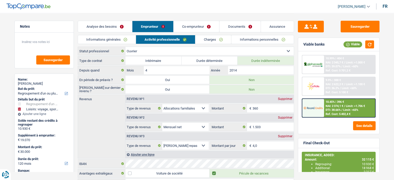
click at [184, 26] on link "Co-emprunteur" at bounding box center [197, 26] width 46 height 11
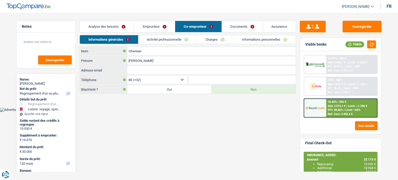
click at [164, 38] on link "Activité professionnelle" at bounding box center [167, 39] width 58 height 9
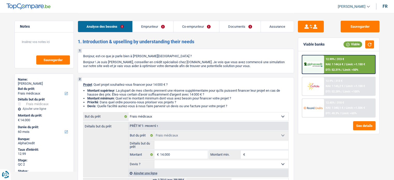
select select "medical"
select select "60"
select select "medical"
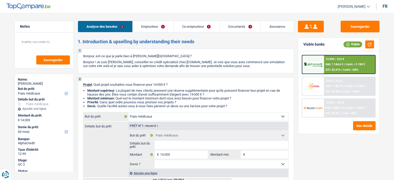
select select "60"
select select "worker"
select select "noProfession"
select select "netSalary"
select select "rents"
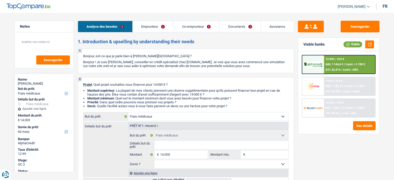
select select "cardOrCredit"
select select "medical"
select select "60"
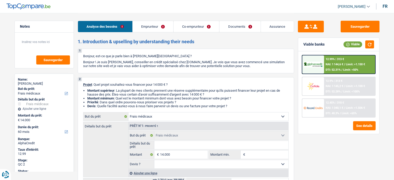
select select "noProfession"
click at [151, 25] on link "Emprunteur" at bounding box center [153, 26] width 41 height 11
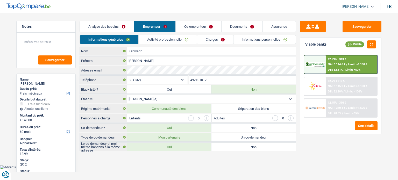
click at [156, 42] on link "Activité professionnelle" at bounding box center [168, 39] width 58 height 9
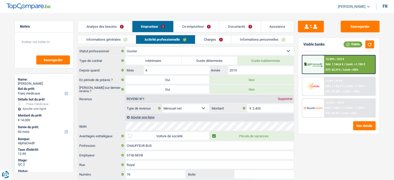
click at [194, 20] on div "Analyse des besoins Emprunteur Co-emprunteur Documents Assurance" at bounding box center [186, 24] width 216 height 22
click at [194, 25] on link "Co-emprunteur" at bounding box center [197, 26] width 46 height 11
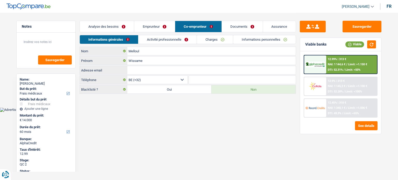
click at [166, 38] on link "Activité professionnelle" at bounding box center [167, 39] width 58 height 9
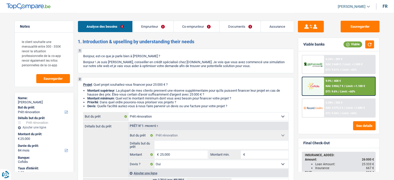
select select "renovation"
select select "84"
select select "renovation"
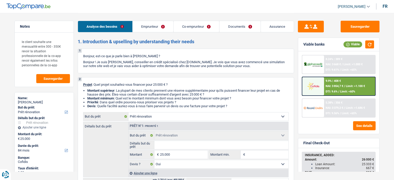
select select "yes"
select select "84"
select select "independent"
select select "worker"
select select "netSalary"
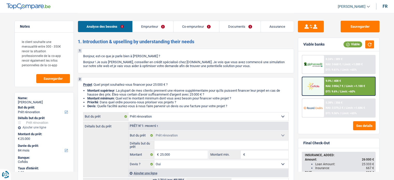
select select "netSalary"
select select "familyAllowances"
select select "unemployment"
select select "ownerWithMortgage"
select select "mortgage"
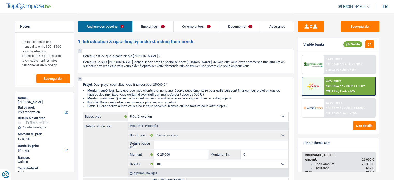
select select "360"
select select "renovation"
select select "yes"
select select "84"
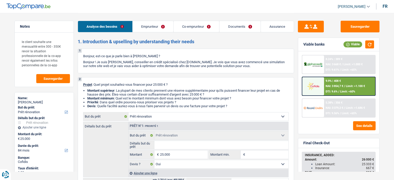
select select "independent"
select select "netSalary"
select select "BE"
drag, startPoint x: 0, startPoint y: 0, endPoint x: 147, endPoint y: 26, distance: 149.3
click at [147, 26] on link "Emprunteur" at bounding box center [153, 26] width 41 height 11
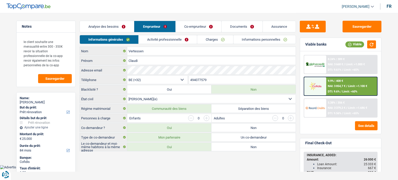
click at [151, 40] on link "Activité professionnelle" at bounding box center [168, 39] width 58 height 9
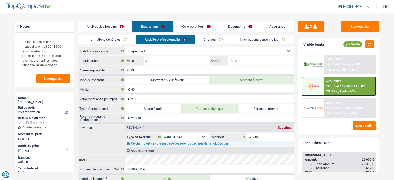
click at [181, 27] on link "Co-emprunteur" at bounding box center [197, 26] width 46 height 11
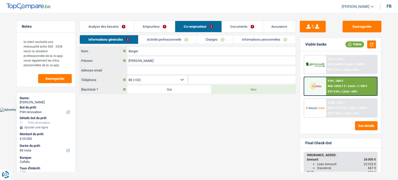
click at [161, 40] on link "Activité professionnelle" at bounding box center [167, 39] width 58 height 9
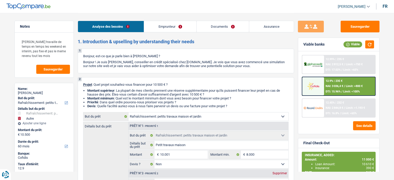
select select "houseOrGarden"
select select "other"
select select "60"
select select "houseOrGarden"
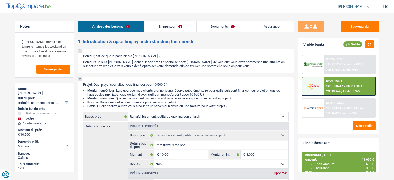
select select "houseOrGarden"
select select "false"
select select "other"
select select "60"
select select "worker"
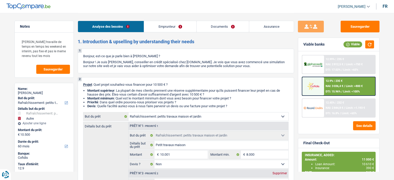
select select "familyAllowances"
select select "netSalary"
select select "ownerWithMortgage"
select select "mortgage"
select select "240"
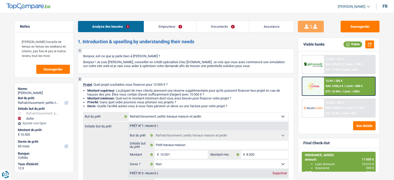
select select "houseOrGarden"
select select "false"
select select "other"
select select "60"
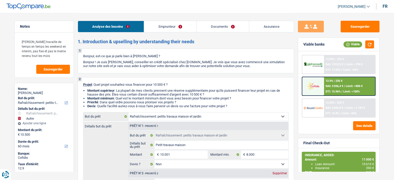
select select "worker"
select select "familyAllowances"
select select "netSalary"
select select "BE"
select select "construction"
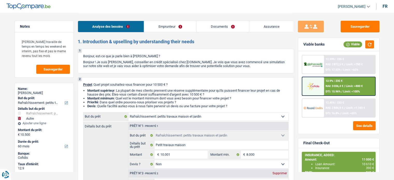
click at [160, 26] on link "Emprunteur" at bounding box center [170, 26] width 52 height 11
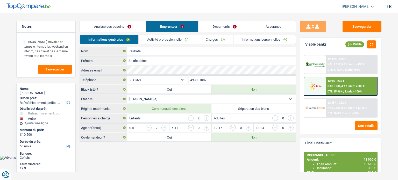
click at [160, 39] on link "Activité professionnelle" at bounding box center [168, 39] width 58 height 9
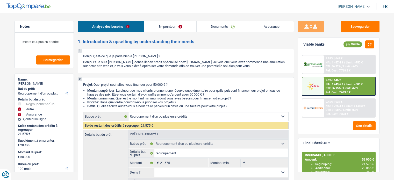
select select "refinancing"
select select "other"
select select "insurance"
select select "120"
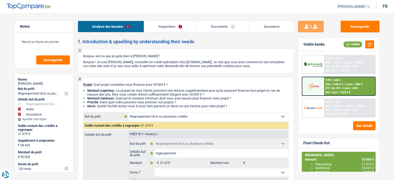
select select "refinancing"
select select "other"
select select "false"
select select "insurance"
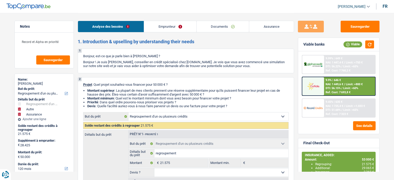
select select "120"
select select "privateEmployee"
select select "netSalary"
select select "mealVouchers"
select select "ownerWithMortgage"
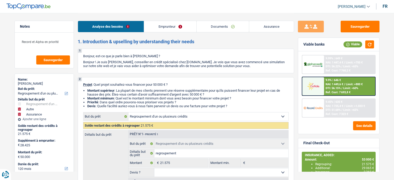
select select "mortgage"
select select "240"
select select "carLoan"
select select "60"
select select "cardOrCredit"
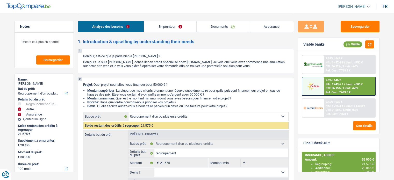
select select "creditConsolidation"
select select "84"
select select "refinancing"
select select "other"
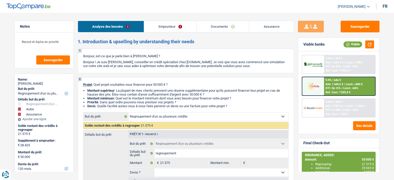
select select "false"
select select "insurance"
select select "120"
select select "privateEmployee"
select select "netSalary"
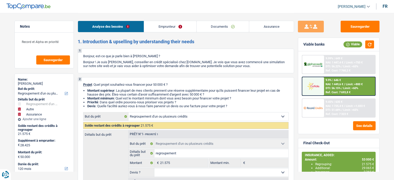
select select "mealVouchers"
select select "BE"
select select "bigCompanies"
click at [168, 24] on link "Emprunteur" at bounding box center [170, 26] width 52 height 11
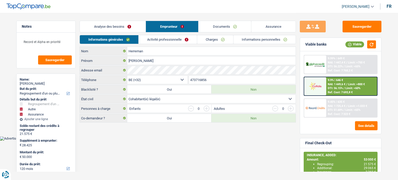
click at [169, 40] on link "Activité professionnelle" at bounding box center [168, 39] width 58 height 9
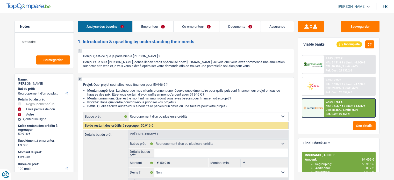
select select "refinancing"
select select "drivingLicense"
select select "other"
select select "120"
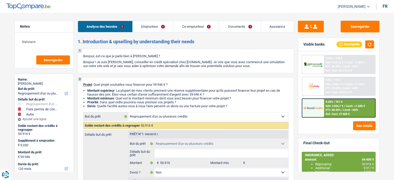
select select "refinancing"
select select "false"
select select "drivingLicense"
select select "false"
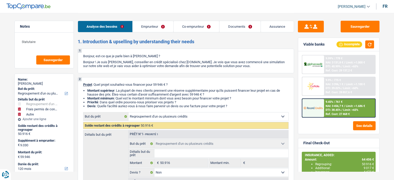
select select "other"
select select "false"
select select "120"
select select "publicEmployee"
select select "privateEmployee"
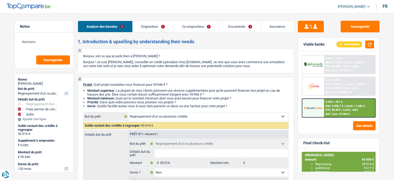
select select "netSalary"
select select "mealVouchers"
select select "familyAllowances"
select select "netSalary"
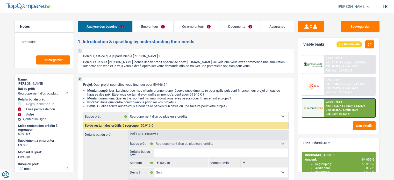
select select "mealVouchers"
select select "ownerWithMortgage"
select select "mortgage"
select select "360"
select select "personalLoan"
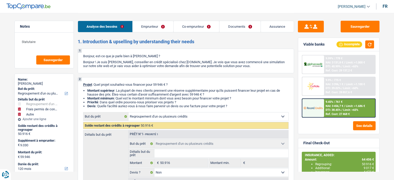
select select "smallWorks"
select select "84"
select select "carLoan"
select select "60"
select select "personalLoan"
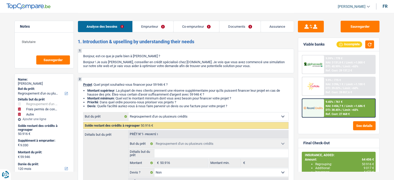
select select "other"
select select "36"
select select "refinancing"
select select "false"
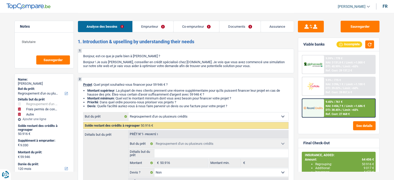
select select "drivingLicense"
select select "false"
select select "other"
select select "false"
select select "120"
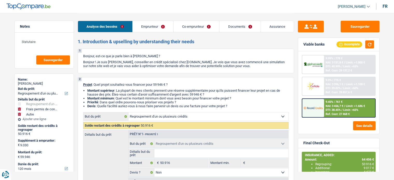
select select "privateEmployee"
select select "familyAllowances"
select select "netSalary"
select select "mealVouchers"
select select "BE"
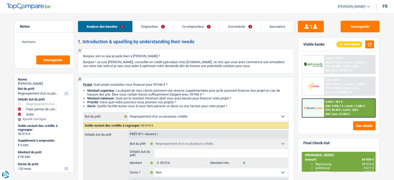
select select "bigCompanies"
click at [149, 25] on link "Emprunteur" at bounding box center [153, 26] width 41 height 11
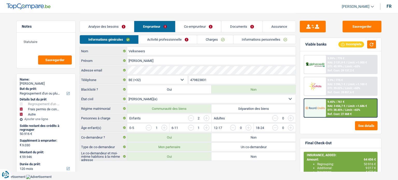
click at [155, 39] on link "Activité professionnelle" at bounding box center [168, 39] width 58 height 9
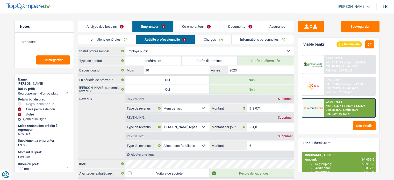
click at [189, 24] on link "Co-emprunteur" at bounding box center [197, 26] width 46 height 11
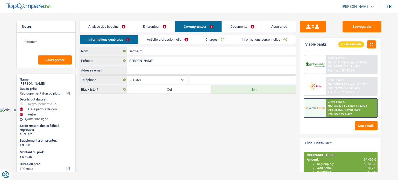
click at [171, 36] on link "Activité professionnelle" at bounding box center [167, 39] width 58 height 9
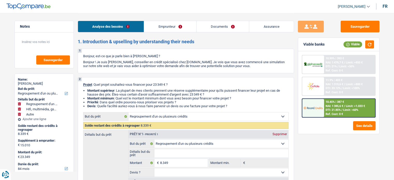
select select "refinancing"
select select "tech"
select select "other"
select select "84"
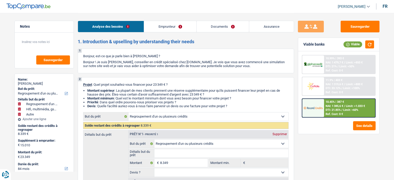
select select "refinancing"
select select "tech"
select select "false"
select select "other"
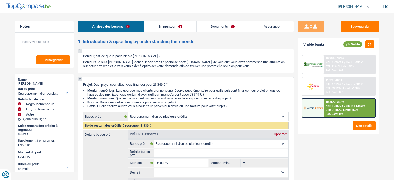
select select "false"
select select "84"
select select "unemployed"
select select "unemployment"
select select "alimony"
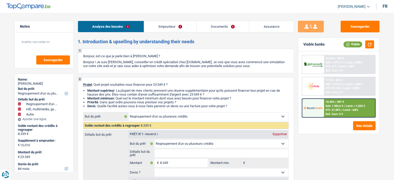
select select "liveWithParents"
select select "cardOrCredit"
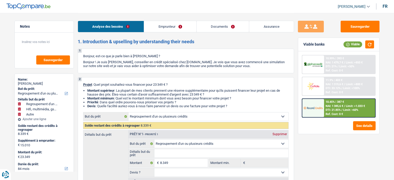
select select "refinancing"
select select "tech"
select select "false"
select select "other"
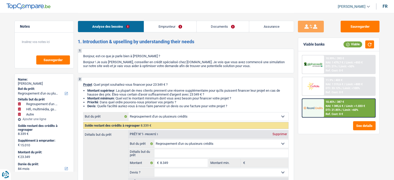
select select "false"
select select "84"
select select "unemployed"
select select "unemployment"
select select "alimony"
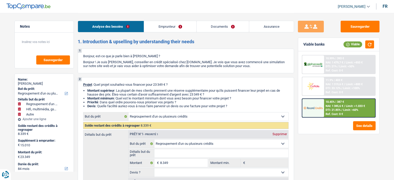
select select "fgtb"
select select "BE"
click at [161, 27] on link "Emprunteur" at bounding box center [170, 26] width 52 height 11
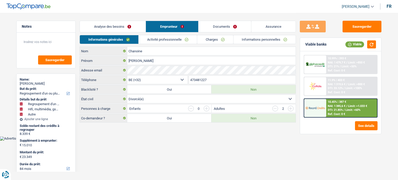
click at [162, 39] on link "Activité professionnelle" at bounding box center [168, 39] width 58 height 9
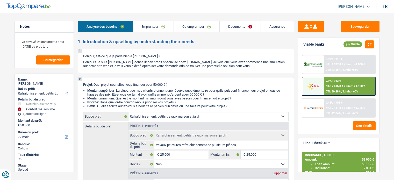
select select "houseOrGarden"
select select "household"
select select "72"
select select "houseOrGarden"
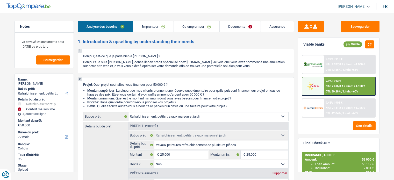
select select "houseOrGarden"
select select "false"
select select "household"
select select "false"
select select "72"
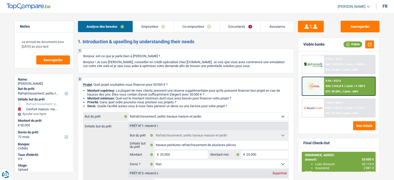
select select "privateEmployee"
select select "unemployed"
select select "netSalary"
select select "mealVouchers"
select select "familyAllowances"
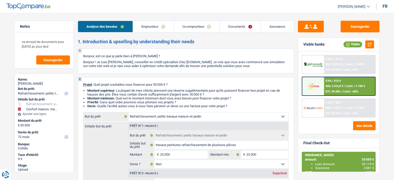
select select "unemployment"
select select "ownerWithMortgage"
select select "mortgage"
select select "180"
select select "houseOrGarden"
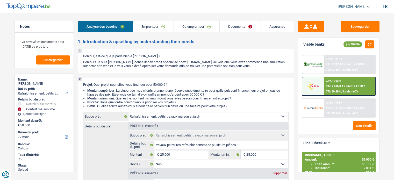
select select "houseOrGarden"
select select "false"
select select "household"
select select "false"
select select "72"
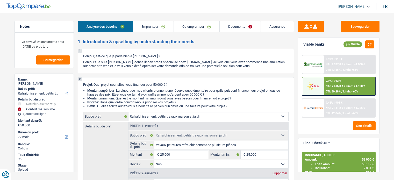
select select "unemployed"
select select "unemployment"
select select "BE"
click at [145, 27] on link "Emprunteur" at bounding box center [153, 26] width 41 height 11
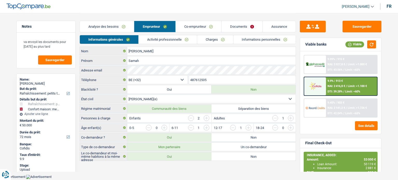
click at [150, 42] on link "Activité professionnelle" at bounding box center [168, 39] width 58 height 9
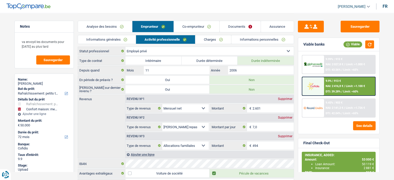
click at [191, 25] on link "Co-emprunteur" at bounding box center [197, 26] width 46 height 11
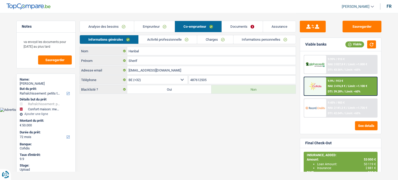
click at [166, 39] on link "Activité professionnelle" at bounding box center [168, 39] width 58 height 9
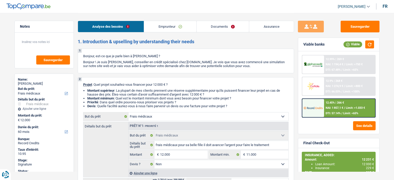
select select "medical"
select select "60"
select select "medical"
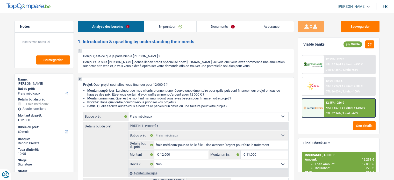
select select "false"
select select "60"
select select "privateEmployee"
select select "netSalary"
select select "mealVouchers"
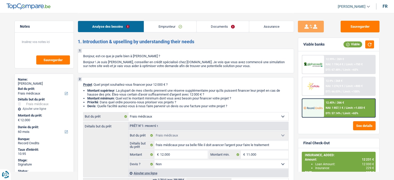
select select "ownerWithMortgage"
select select "mortgage"
select select "300"
select select "personalLoan"
select select "smallWorks"
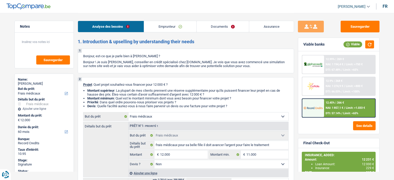
select select "60"
select select "medical"
select select "false"
select select "60"
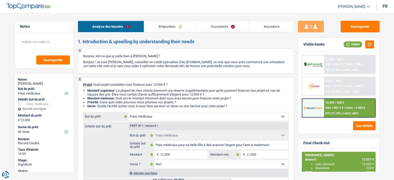
select select "privateEmployee"
select select "netSalary"
select select "mealVouchers"
click at [156, 26] on link "Emprunteur" at bounding box center [170, 26] width 52 height 11
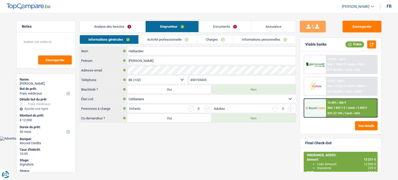
click at [150, 41] on link "Activité professionnelle" at bounding box center [168, 39] width 58 height 9
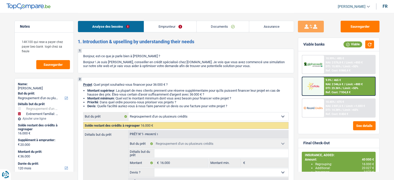
select select "refinancing"
select select "familyEvent"
select select "120"
select select "refinancing"
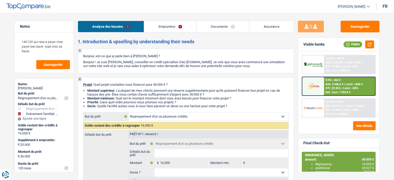
select select "refinancing"
select select "familyEvent"
select select "120"
select select "worker"
select select "netSalary"
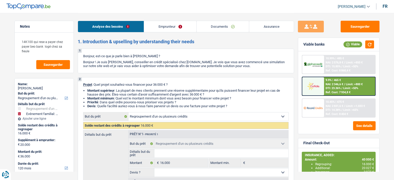
select select "liveWithParents"
select select "personalLoan"
select select "other"
select select "120"
select select "cardOrCredit"
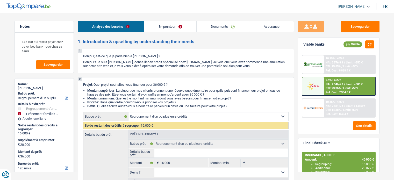
select select "refinancing"
select select "familyEvent"
select select "120"
select select "worker"
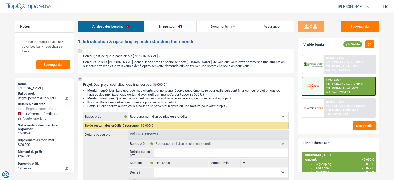
select select "netSalary"
click at [167, 29] on link "Emprunteur" at bounding box center [170, 26] width 52 height 11
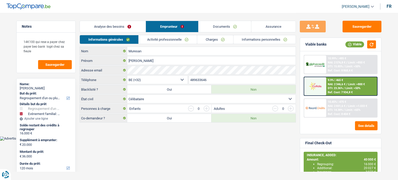
click at [166, 39] on link "Activité professionnelle" at bounding box center [168, 39] width 58 height 9
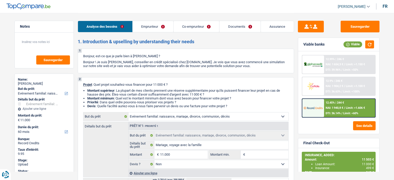
select select "familyEvent"
select select "60"
select select "familyEvent"
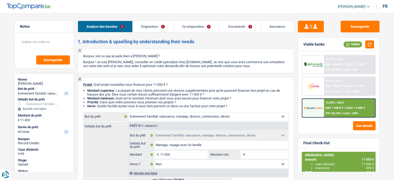
select select "false"
select select "60"
select select "privateEmployee"
select select "housewife"
select select "netSalary"
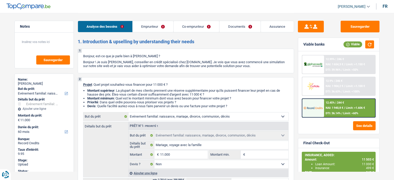
select select "mealVouchers"
select select "familyAllowances"
select select "rents"
select select "personalLoan"
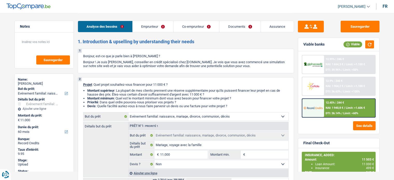
select select "loanRepayment"
select select "84"
select select "familyEvent"
select select "false"
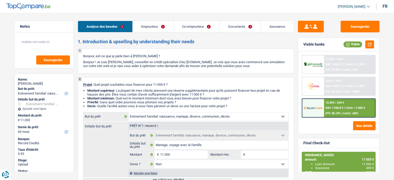
select select "60"
select select "housewife"
select select "familyAllowances"
click at [151, 27] on link "Emprunteur" at bounding box center [153, 26] width 41 height 11
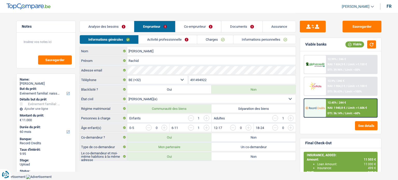
click at [154, 39] on link "Activité professionnelle" at bounding box center [168, 39] width 58 height 9
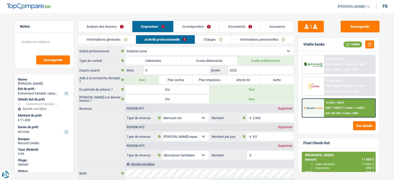
click at [192, 25] on link "Co-emprunteur" at bounding box center [197, 26] width 46 height 11
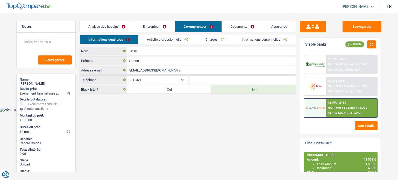
click at [170, 40] on link "Activité professionnelle" at bounding box center [167, 39] width 58 height 9
